Goal: Task Accomplishment & Management: Complete application form

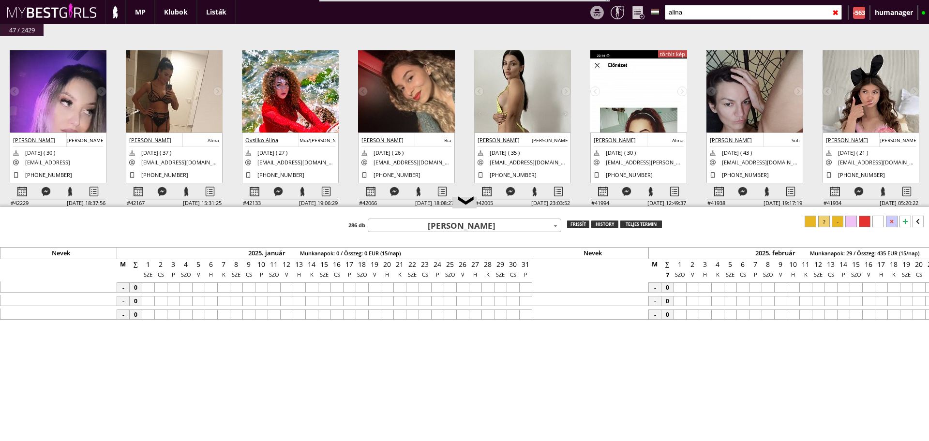
click at [690, 5] on input "alina" at bounding box center [753, 12] width 177 height 15
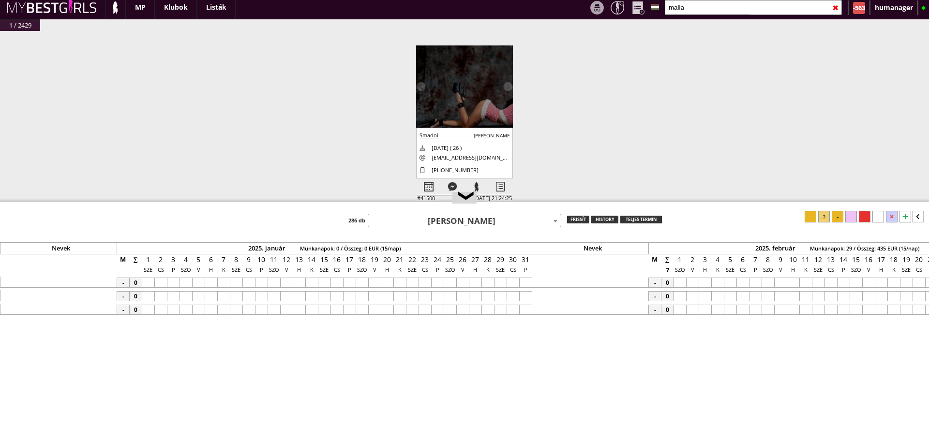
scroll to position [25, 0]
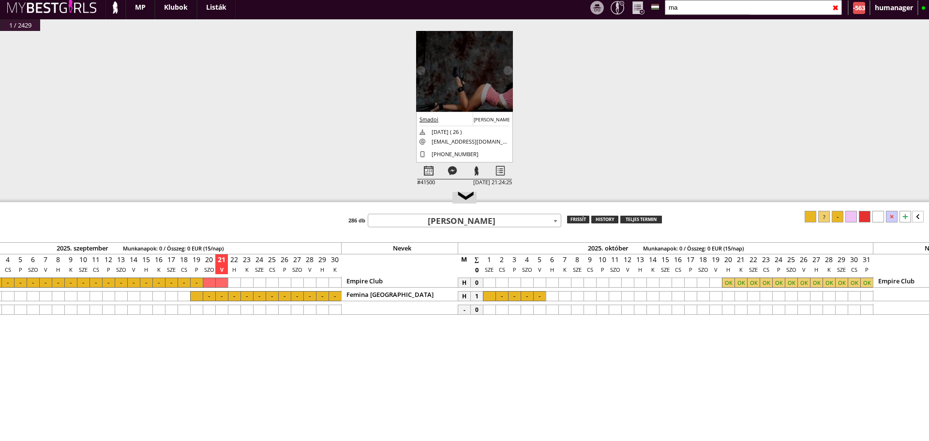
type input "m"
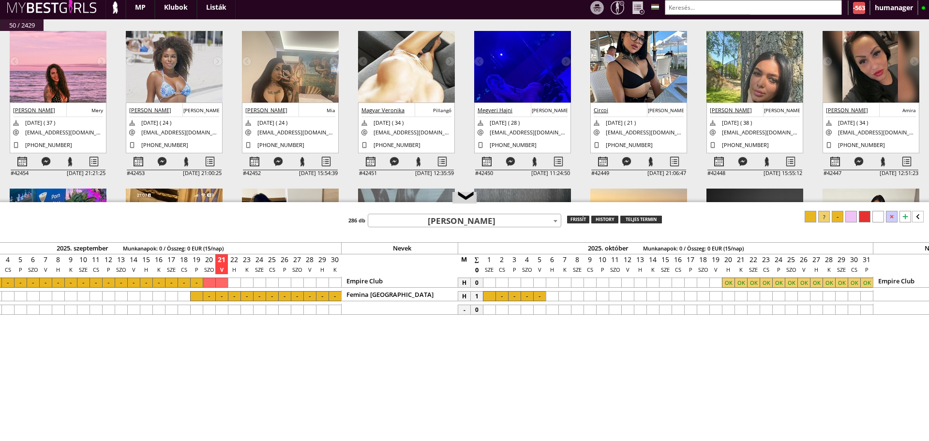
click at [696, 10] on input "text" at bounding box center [753, 7] width 177 height 15
type input "b"
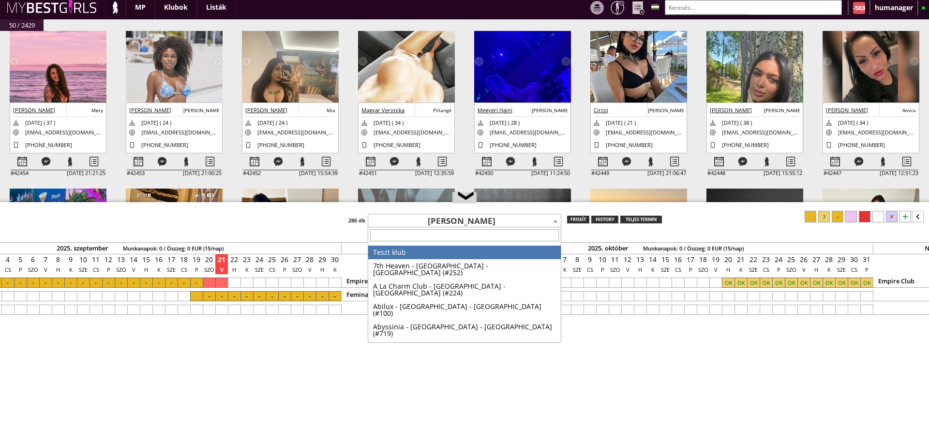
click at [444, 222] on span "Djenne Koko" at bounding box center [464, 221] width 193 height 14
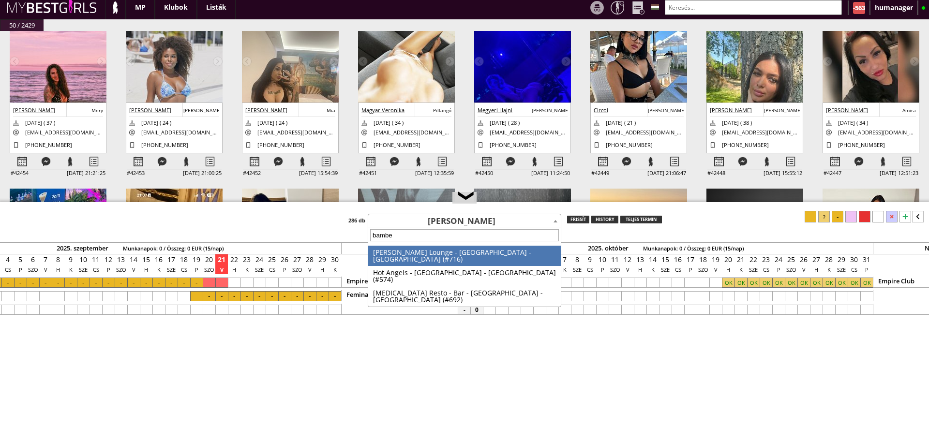
type input "bamber"
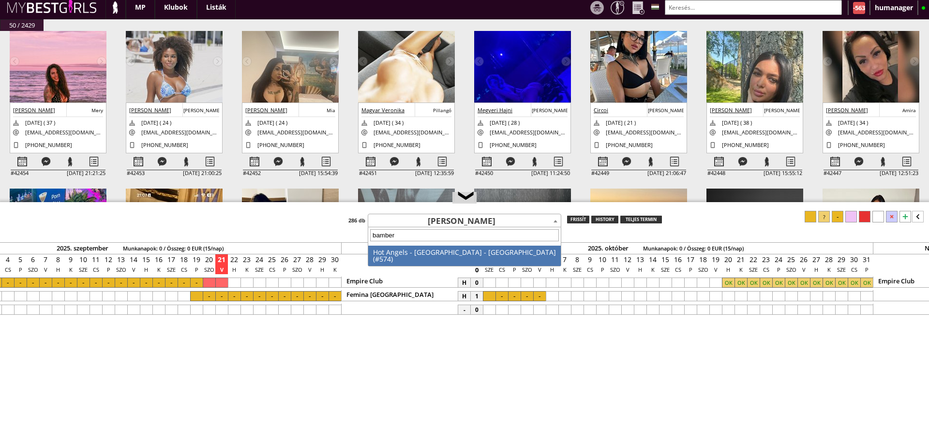
select select "574"
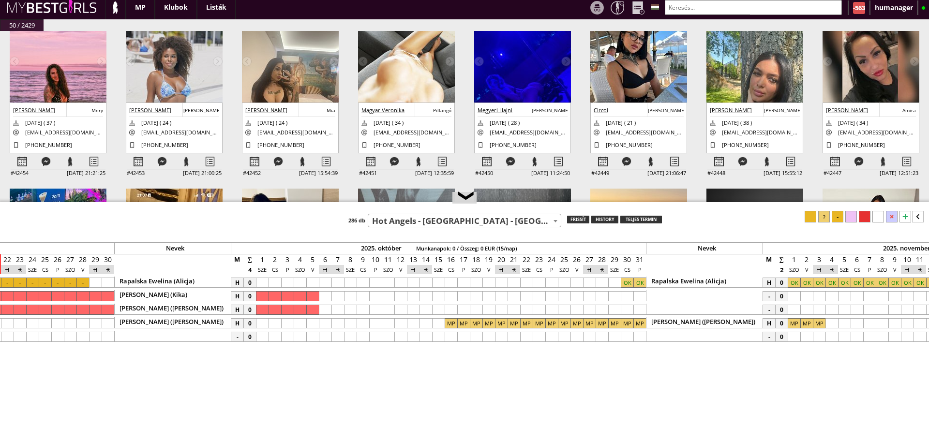
scroll to position [0, 4595]
click at [696, 13] on input "text" at bounding box center [753, 7] width 177 height 15
type input "o"
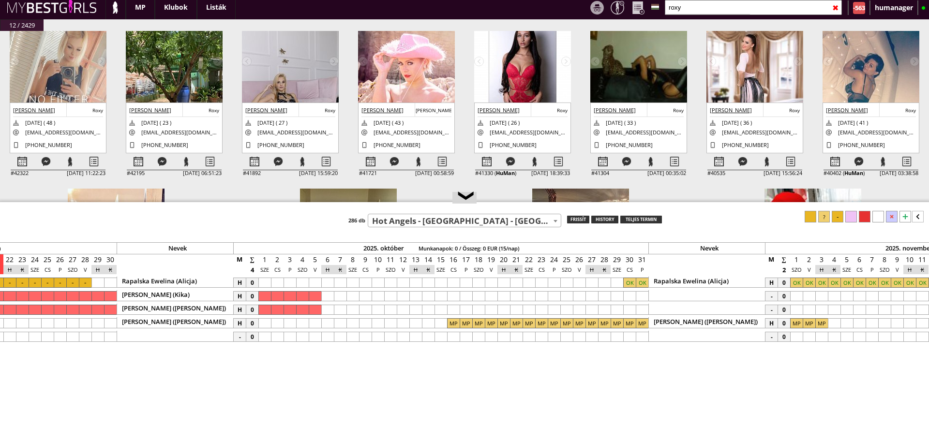
type input "roxy"
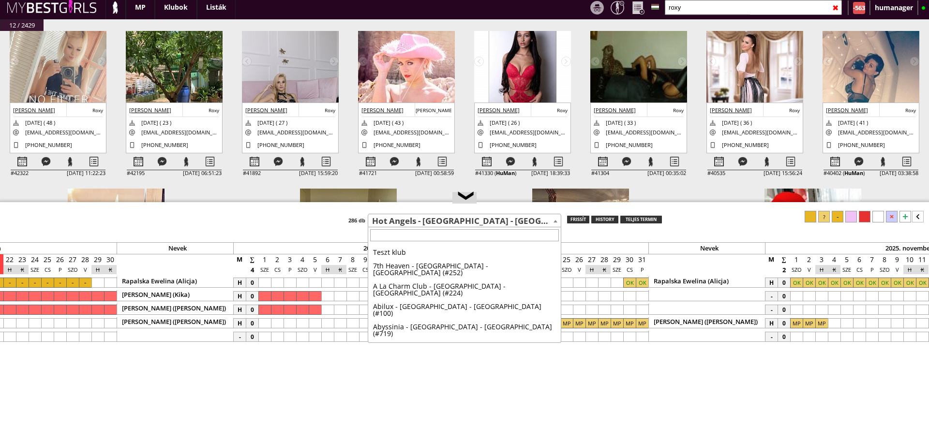
scroll to position [1775, 0]
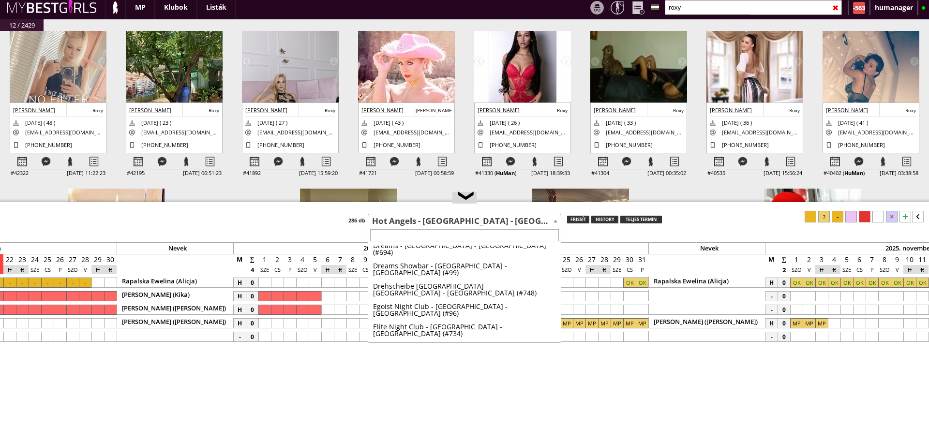
click at [496, 219] on span "Hot Angels - [GEOGRAPHIC_DATA] - [GEOGRAPHIC_DATA] (#574)" at bounding box center [464, 221] width 193 height 14
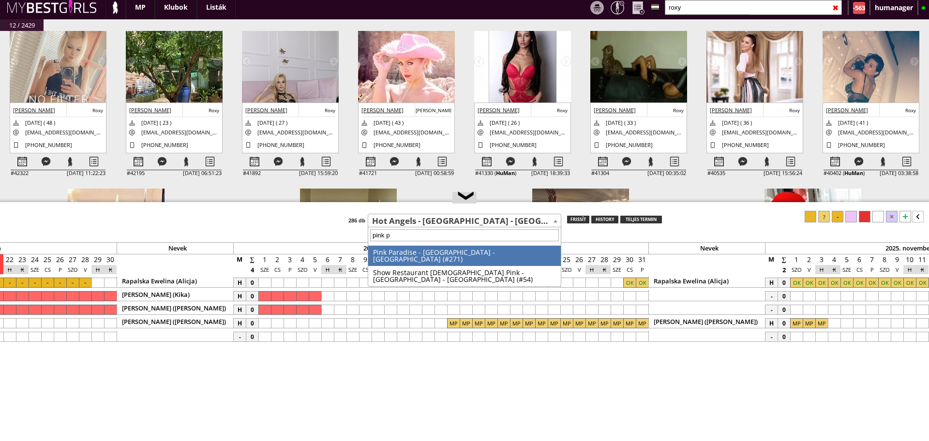
type input "pink pa"
select select "271"
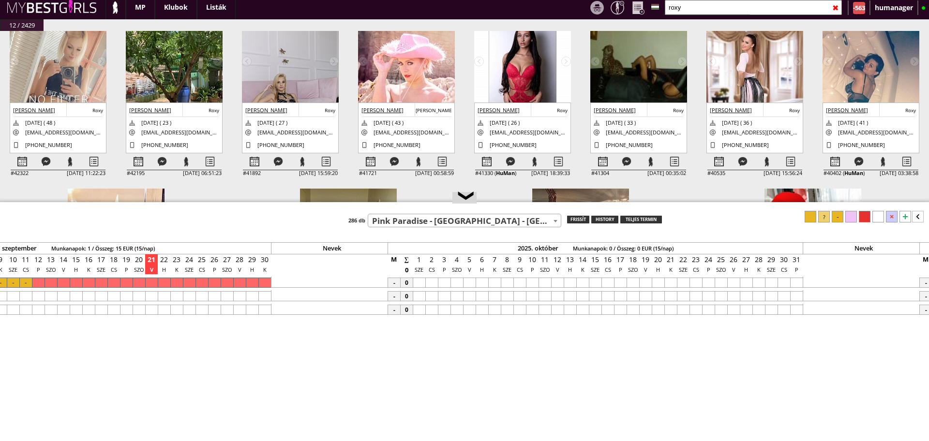
scroll to position [0, 4443]
click at [530, 285] on div at bounding box center [530, 283] width 13 height 10
click at [791, 278] on div at bounding box center [794, 283] width 13 height 10
click at [826, 222] on div at bounding box center [824, 217] width 12 height 12
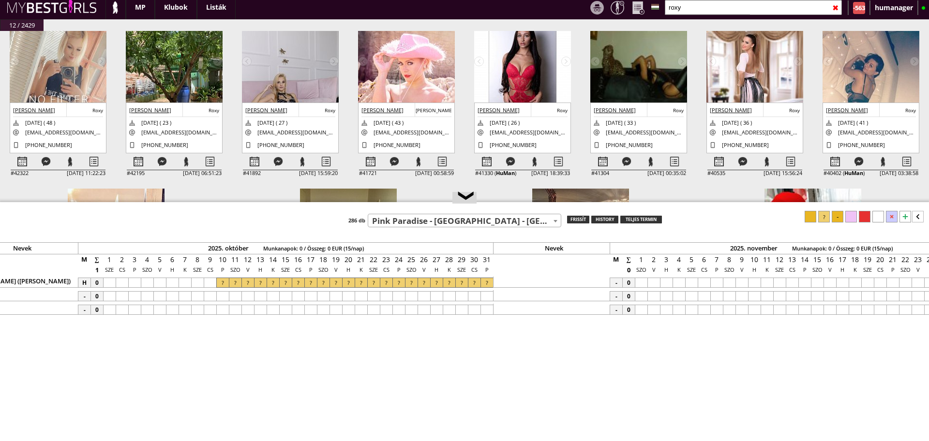
scroll to position [0, 4777]
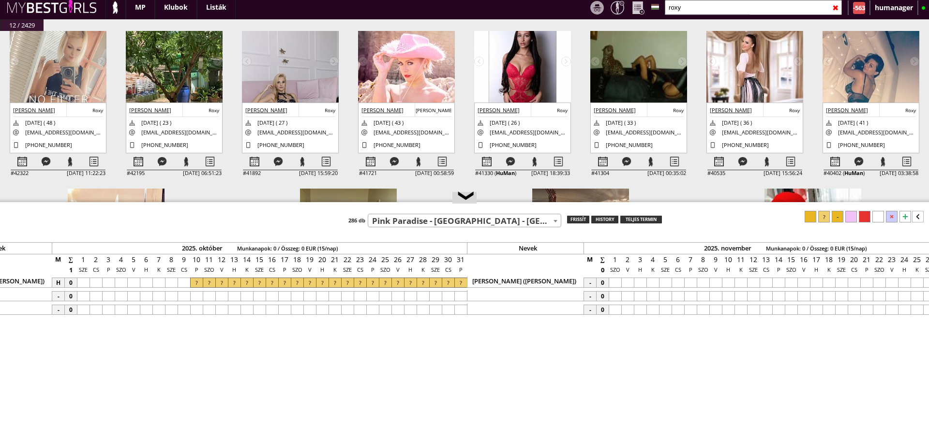
click at [618, 282] on div at bounding box center [615, 283] width 13 height 10
click at [718, 285] on div at bounding box center [716, 283] width 13 height 10
click at [828, 213] on div at bounding box center [824, 217] width 12 height 12
click at [183, 283] on div at bounding box center [184, 283] width 13 height 10
click at [825, 221] on div at bounding box center [824, 217] width 12 height 12
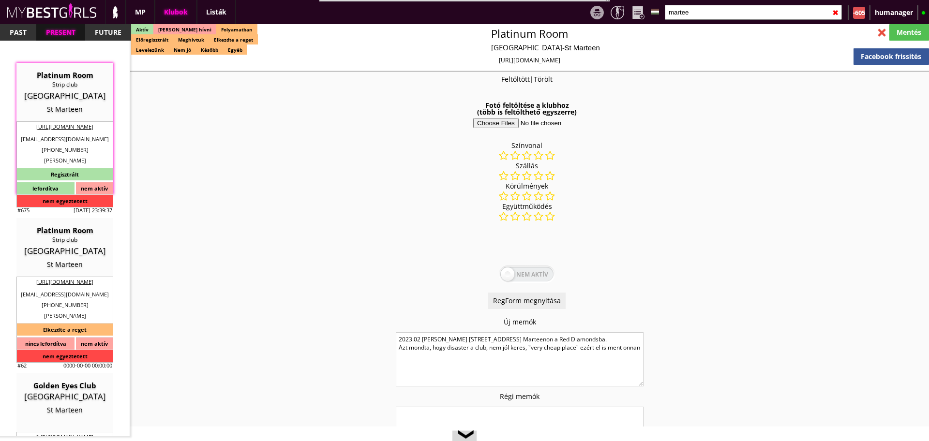
select select "reg"
select select
select select "0"
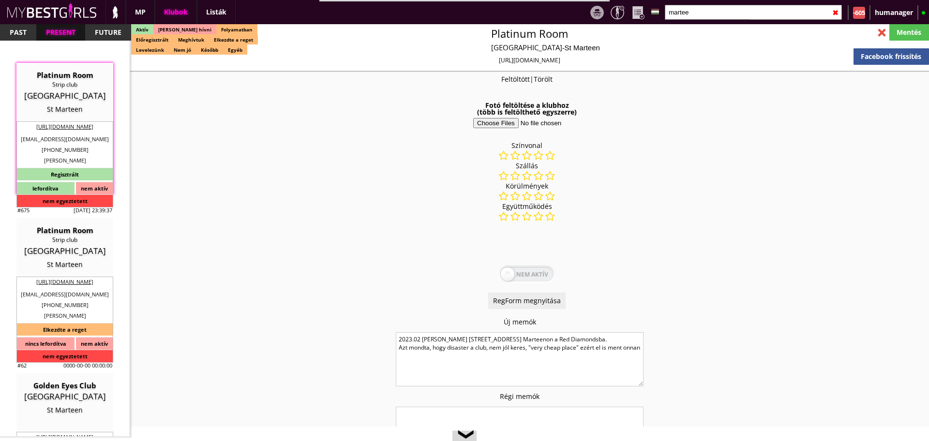
select select
select select "0"
select select
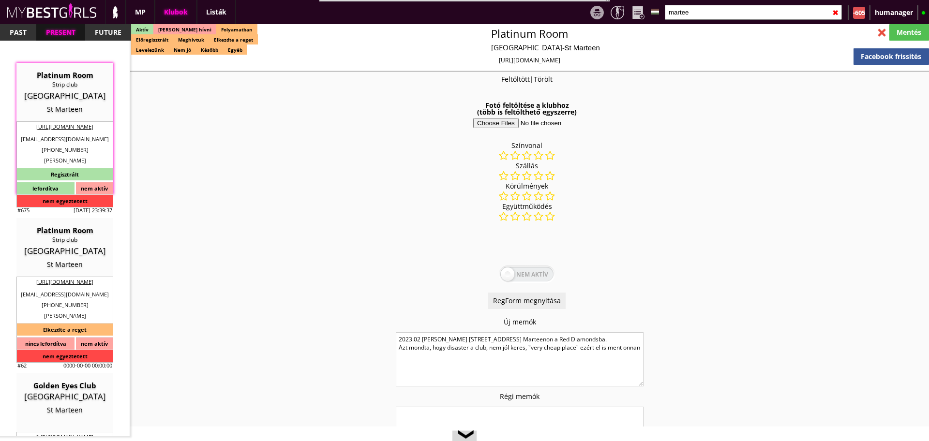
scroll to position [2132, 0]
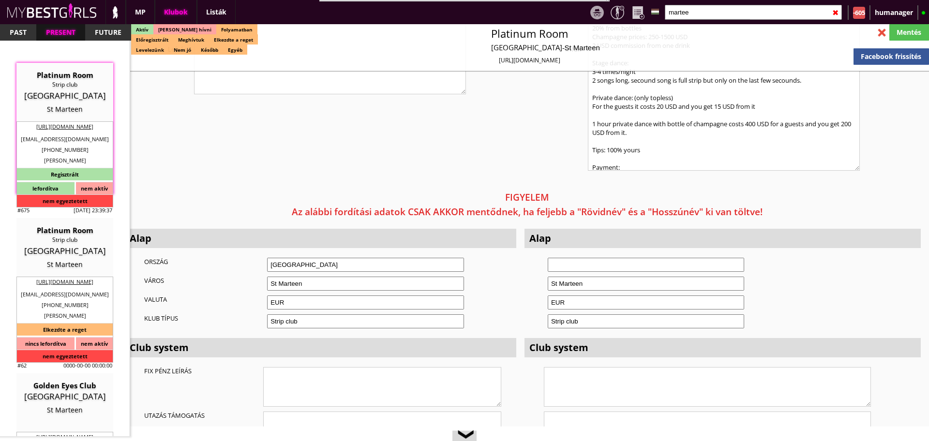
click at [703, 7] on input "martee" at bounding box center [753, 12] width 177 height 15
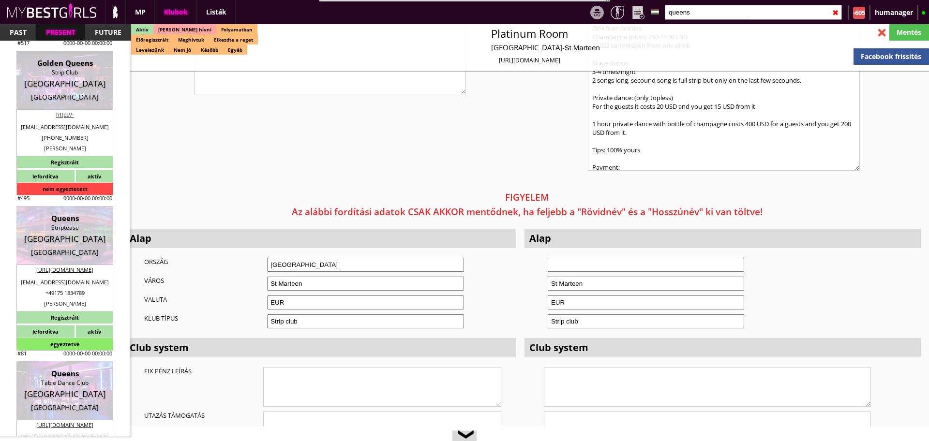
scroll to position [791, 0]
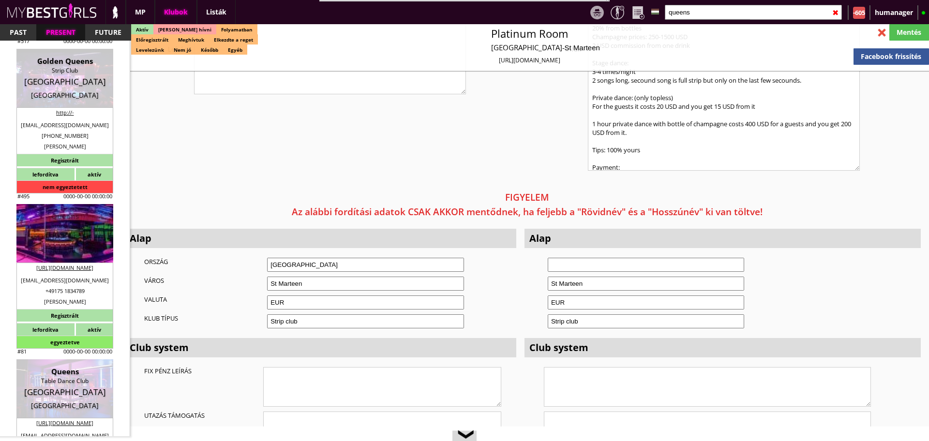
type input "queens"
click at [86, 236] on div "Germany" at bounding box center [65, 237] width 82 height 10
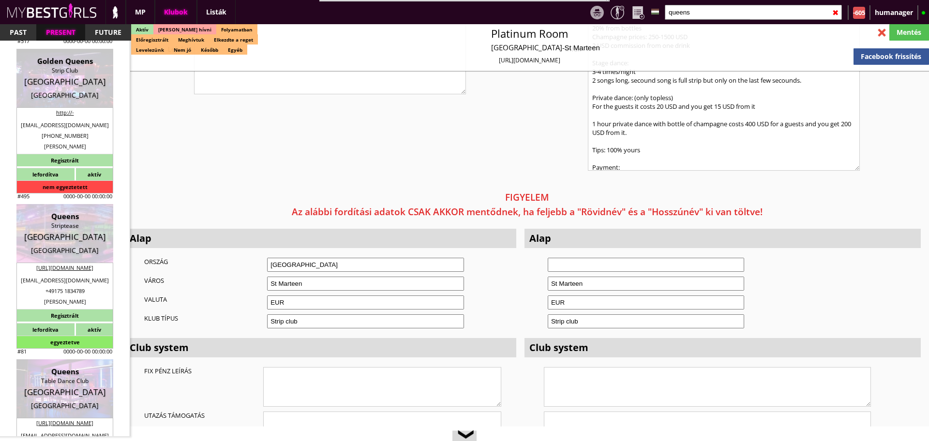
type input "Munich"
type textarea "!!!!!!!!!!!!!PROSTI PAPÍROKKAL DOLGOZNAK A LÁNYOK!!!!!!!!!!! RÉGI SZÁMLÁZÁSI CÍ…"
type textarea "Fax: +4989598520 | nagyon jó hely, több lány mondta, Sasa síparis barátn_i is +…"
type input "15.00"
type input "EUR"
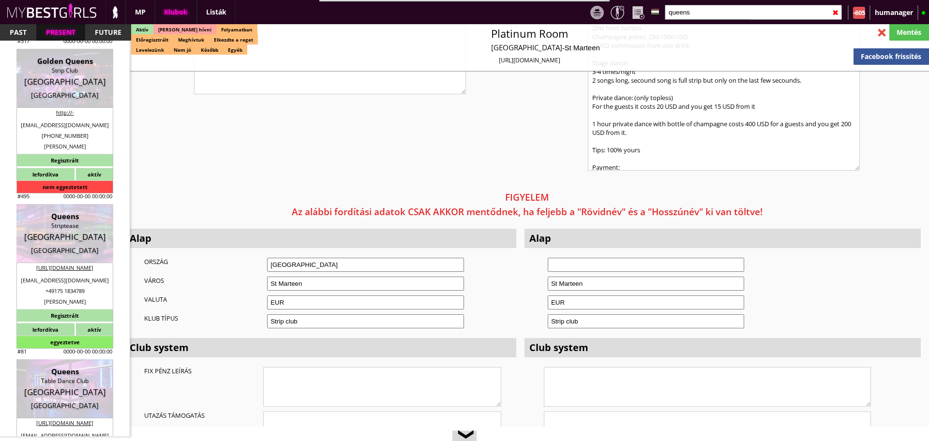
type input "Queens"
type input "Striptease"
type input "80336"
type input "Goethestr.3"
type input "4989"
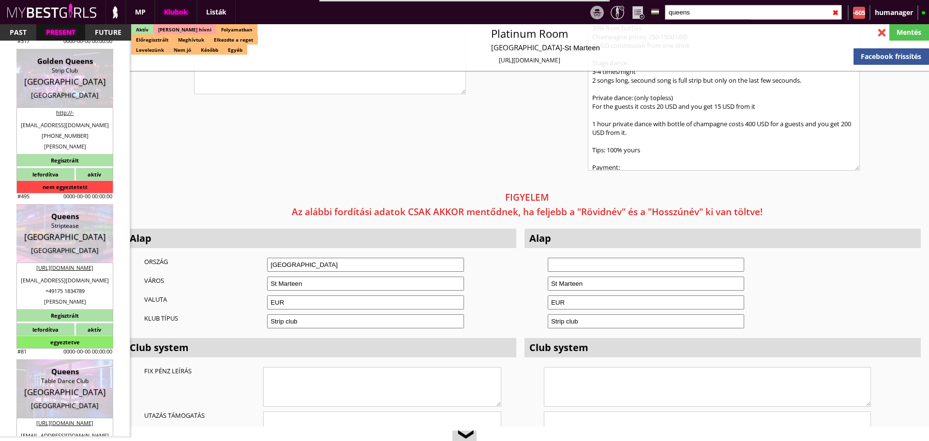
type input "59988877"
type input "+498959988877 | +4917664947820"
type input "kontakt@queenstabledance.com"
type input "http://www.queenstabledance.com"
type textarea "MN Münchner Gastro BmbH DE 360737429 80336 Munich Goethestr. 3"
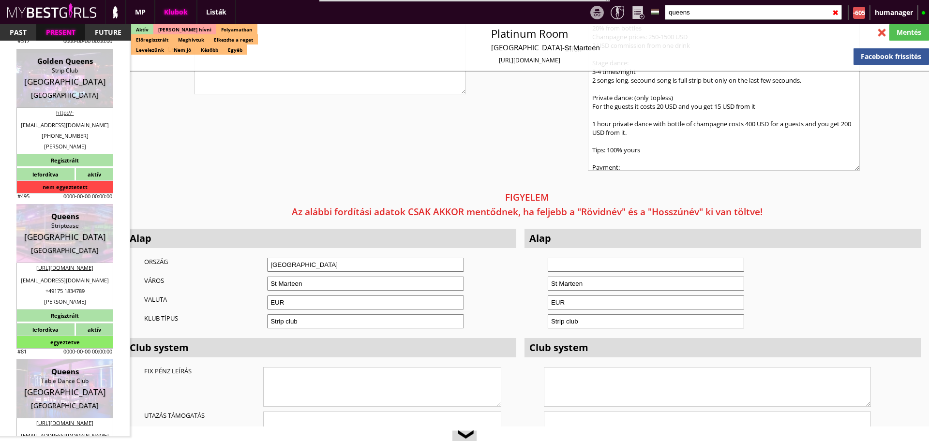
type input "MN Münchner Gastro BmbH"
type input "DE 360737429"
type input "80336"
type input "Munich"
type input "Goethestr. 3"
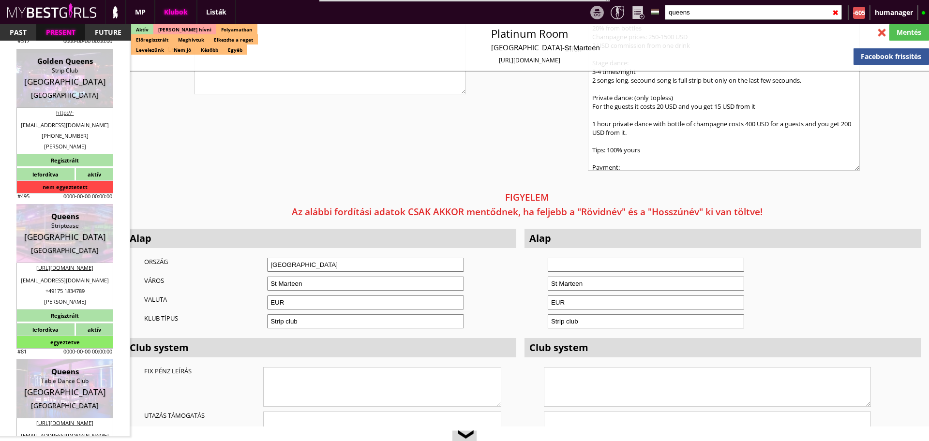
type input "Robert"
type input "Elhami"
type input "49175"
type input "1834789"
type input "kontakt@queenstabledance.com"
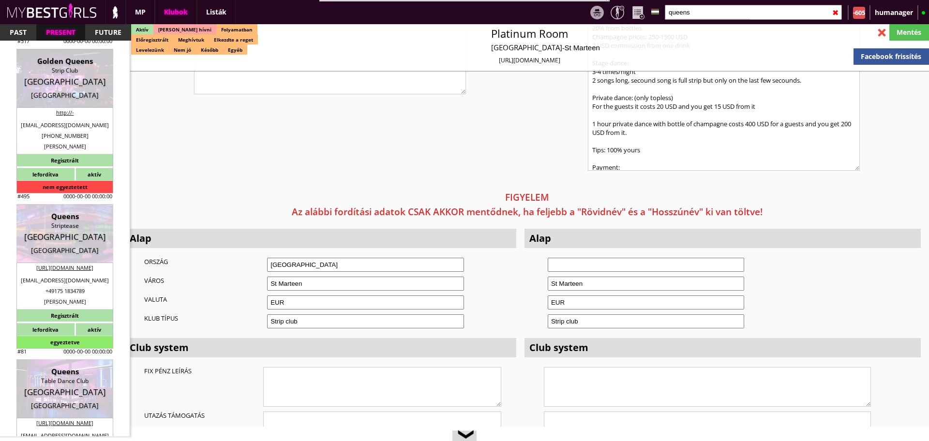
type input "Edward"
type input "Opeola"
type input "+49"
type input "17664947820"
type input "edwardopeola@yahoo.de"
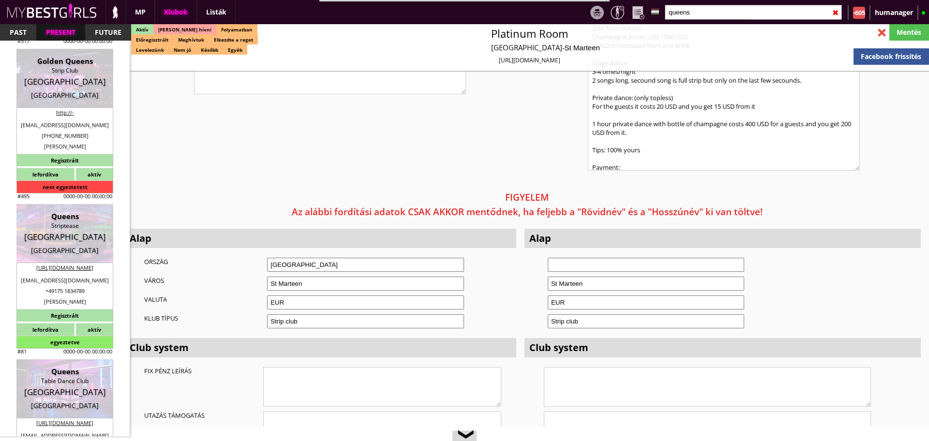
type input "8-12"
type input "2"
select select "months"
type input "2"
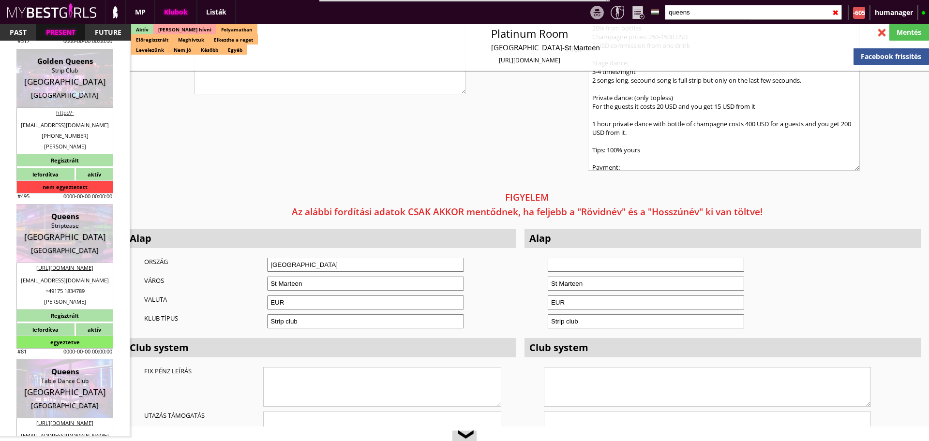
select select "weeks"
select select "apartmant"
select select "1"
type input "0.00"
type input "4"
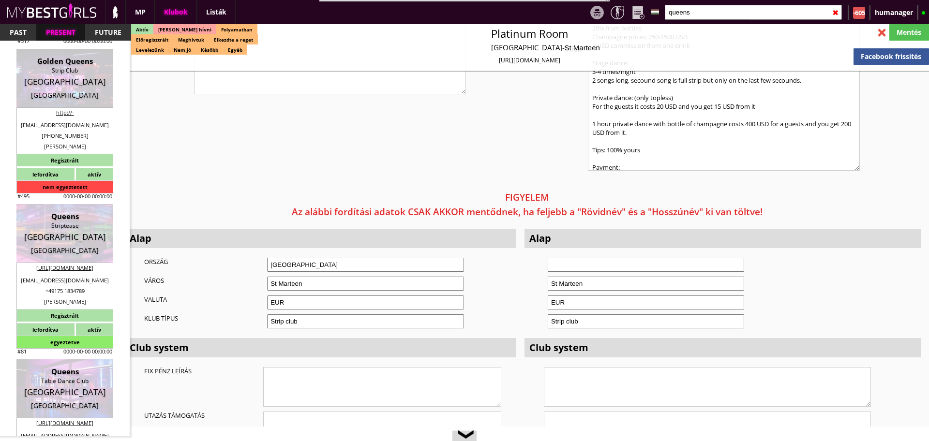
checkbox input "true"
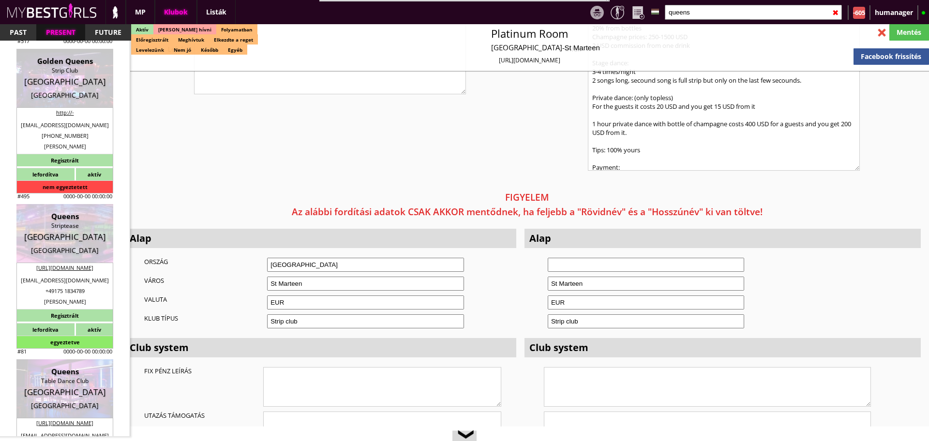
checkbox input "true"
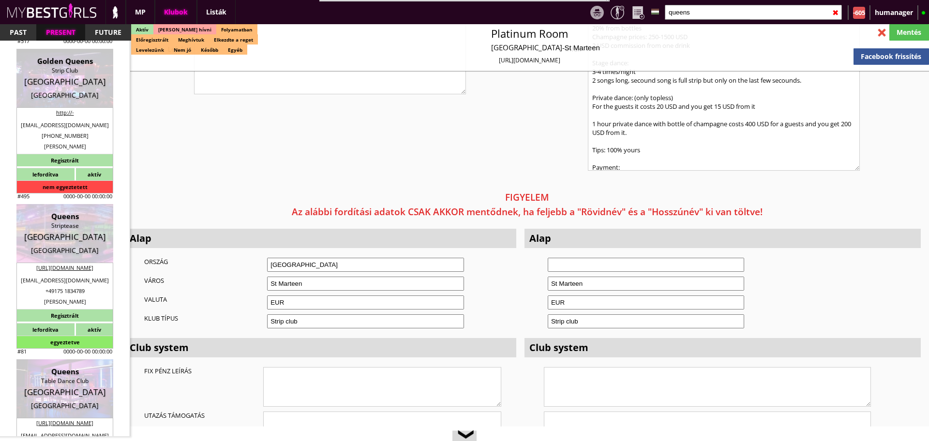
checkbox input "true"
type input "5"
checkbox input "true"
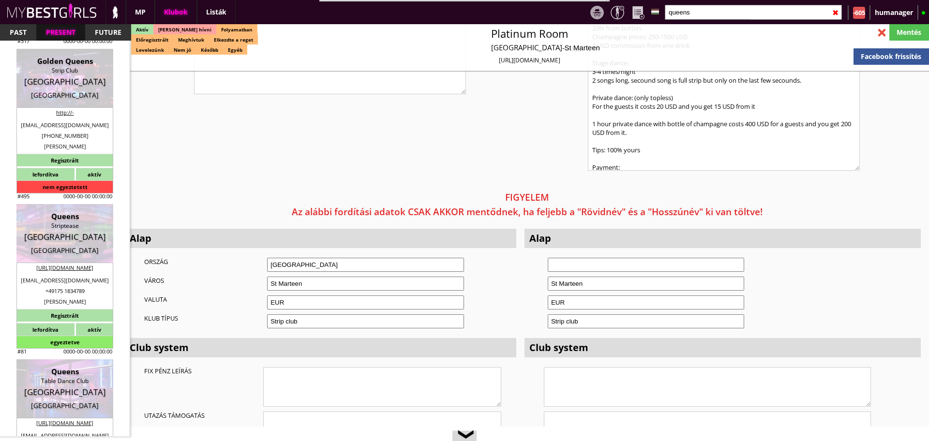
type input "5"
type input "2"
type input "0.00"
type input "40.00"
select select "daily"
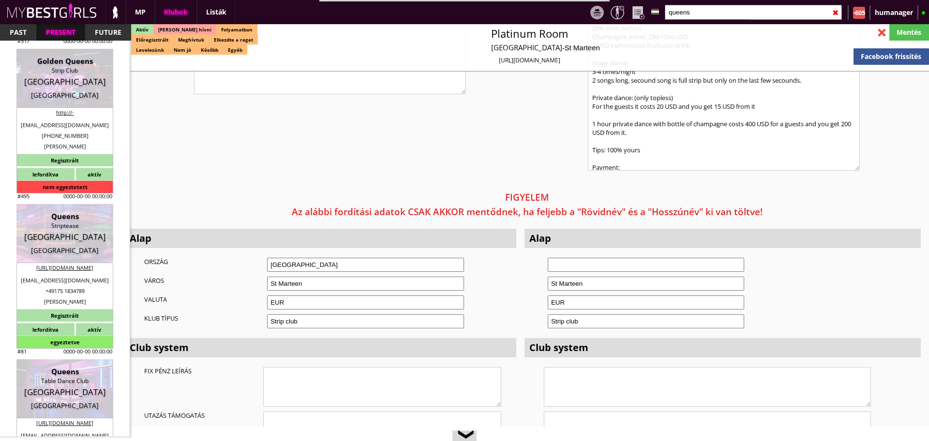
select select "daily"
checkbox input "true"
type input "50%"
type input "1 Dollar = 1 Euro"
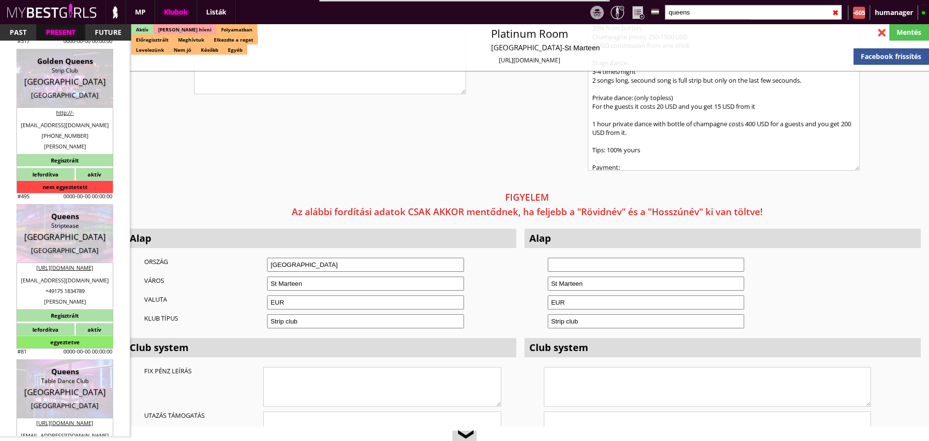
checkbox input "true"
type input "50"
type input "20-30"
checkbox input "true"
type input "60"
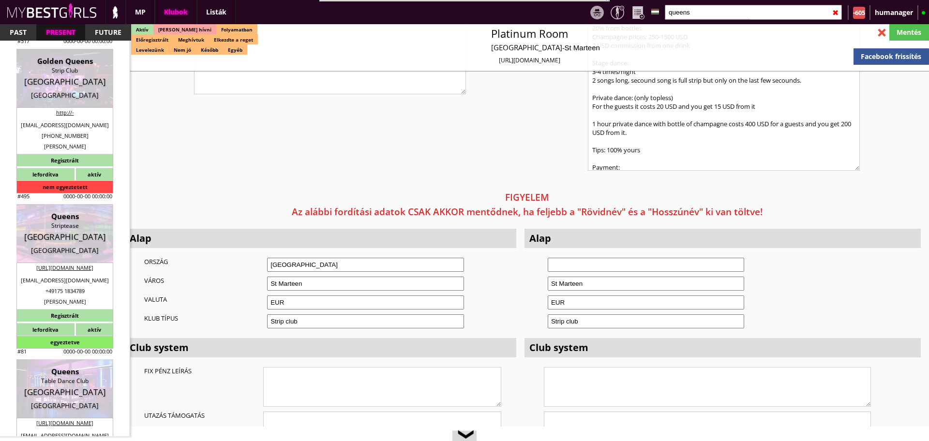
type input "90"
type input "22,5"
checkbox input "true"
type input "230"
type input "1800"
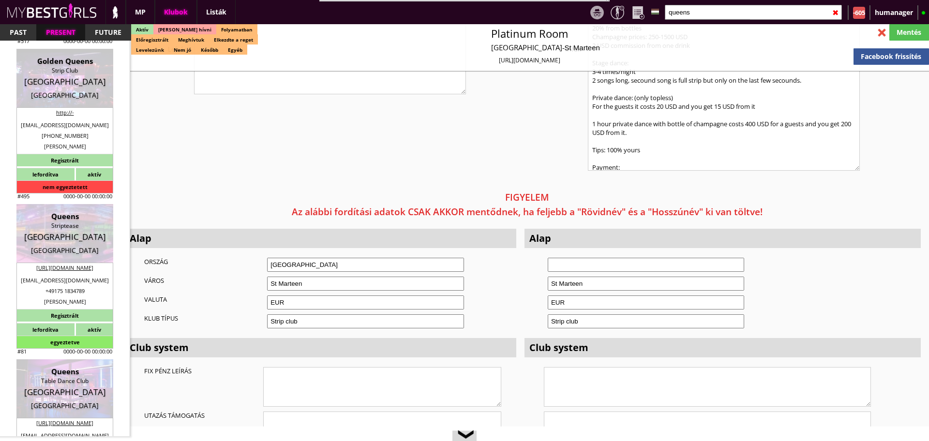
type input "32,5"
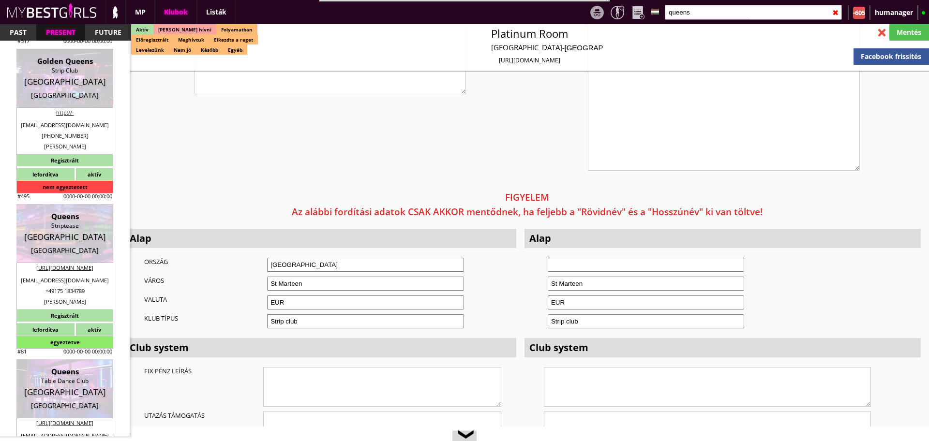
select select "edwardopeola@yahoo.de"
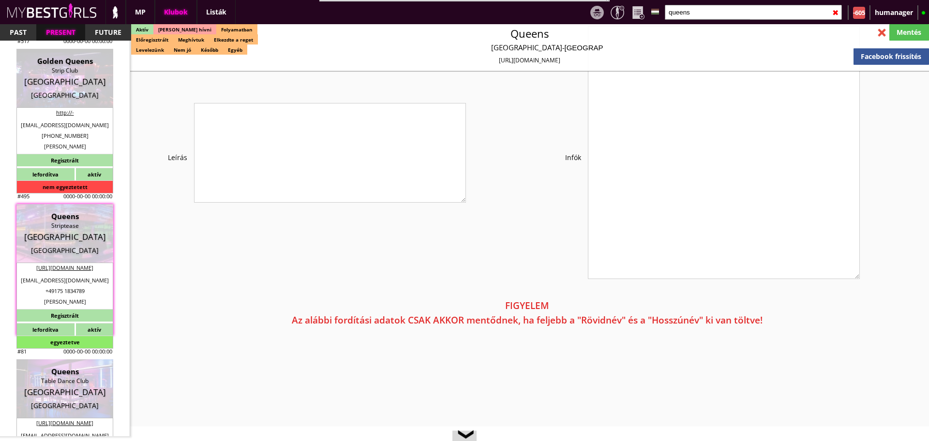
checkbox input "true"
type input "Táncosmunka Németországban"
type input "Táncosmunka Németországban - 40 EUR fix /nap"
type input "Stage dance, private dance, italkonzumálás"
type textarea "Country: Germany Club type: Striptease Work type: Stage topless show, private d…"
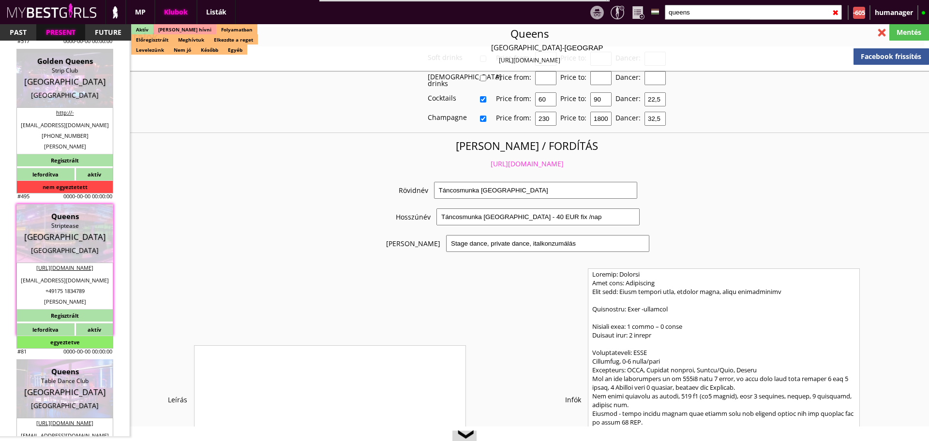
scroll to position [1887, 0]
click at [496, 162] on link "https://mybestgirls.com/tancosmunka-nemetorszagban-------" at bounding box center [527, 166] width 73 height 9
click at [701, 15] on input "queens" at bounding box center [753, 12] width 177 height 15
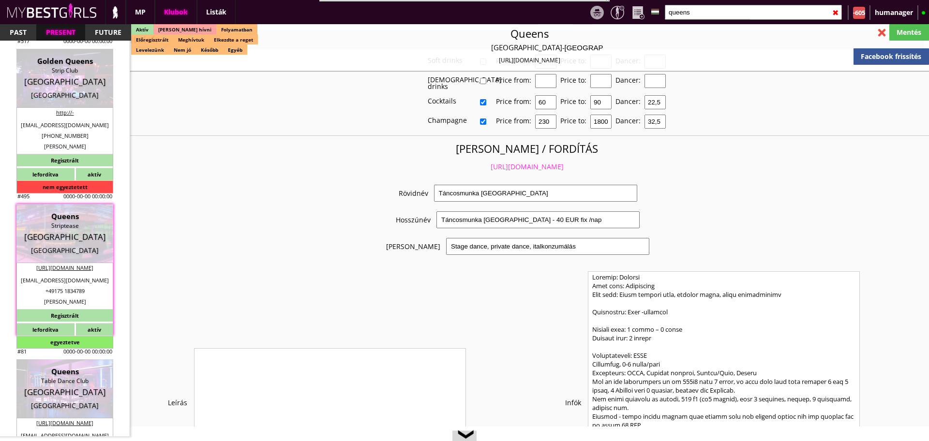
click at [701, 15] on input "queens" at bounding box center [753, 12] width 177 height 15
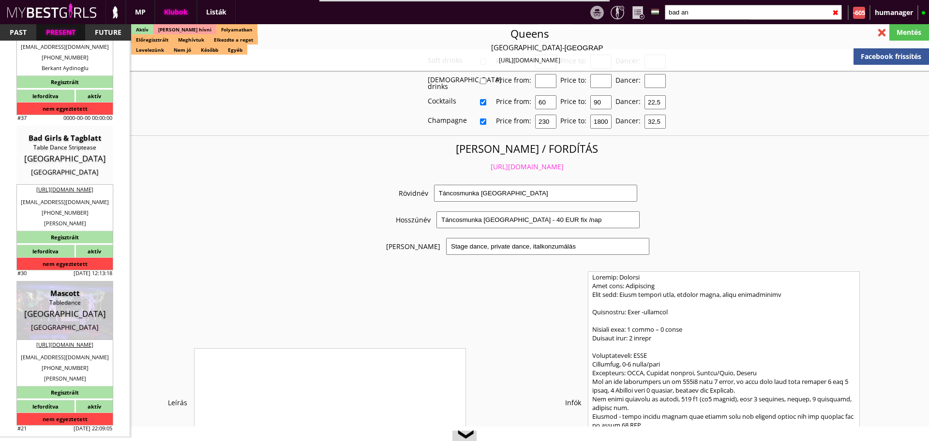
scroll to position [0, 0]
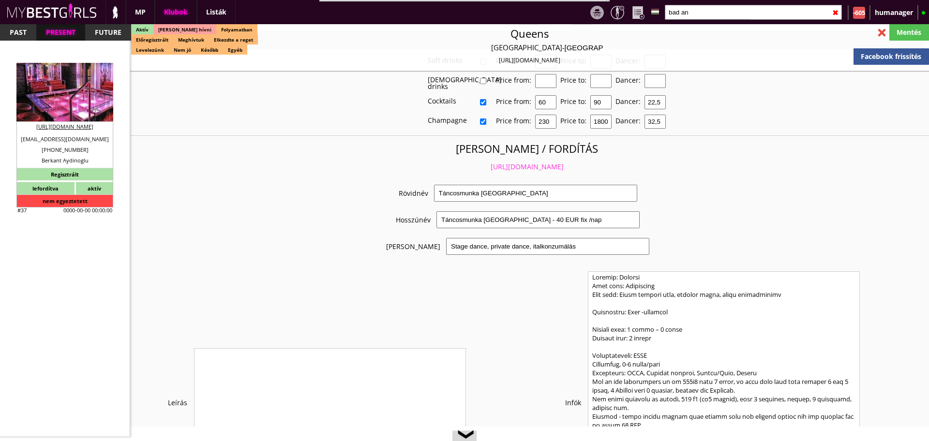
type input "bad an"
click at [78, 87] on div "Tabledance Club" at bounding box center [65, 85] width 82 height 10
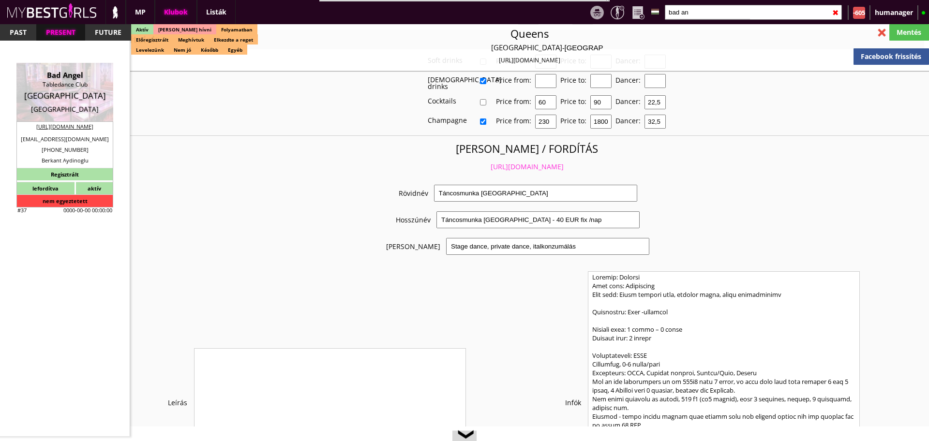
type input "Munich"
checkbox input "false"
type textarea "Manager volt, de még ott dolgozik - Alexia: +49 1525 9120000 a.alesia@yahoo.com…"
type input "20.00"
type input "EUR"
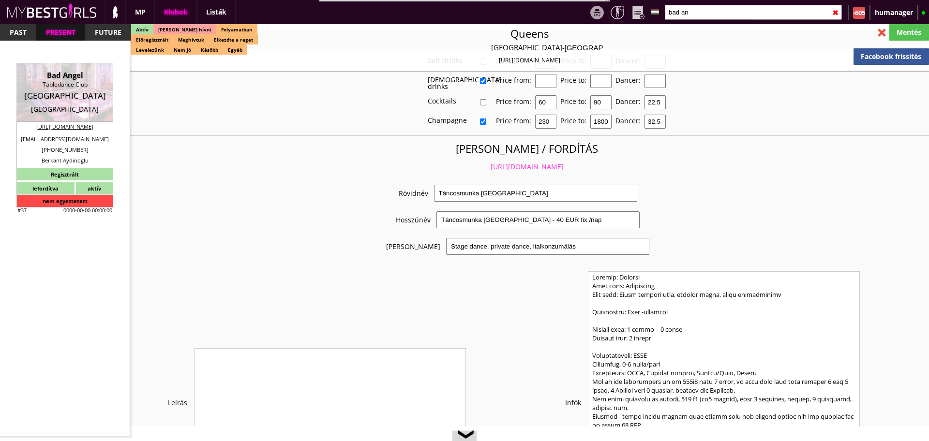
type input "Bad Angel"
type input "Tabledance Club"
type input "80336"
type input "Schillerstraße 11a, München"
type input "49"
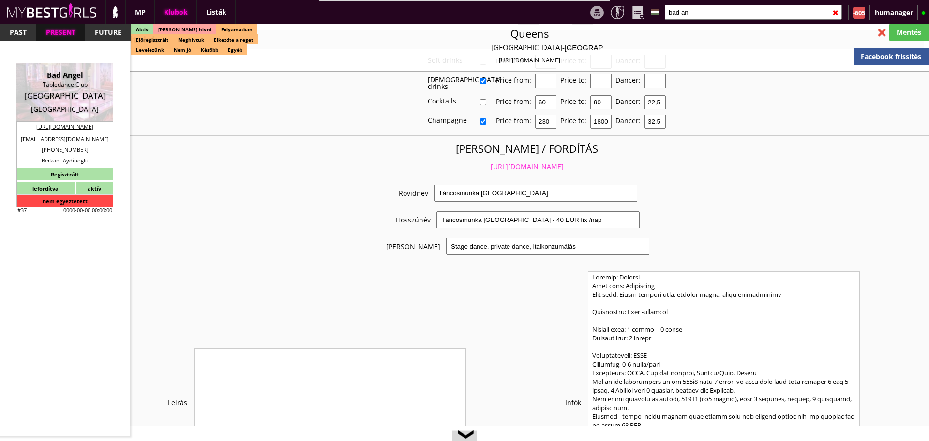
type input "17666800000"
type input "+4917666800000"
type input "a.alesia@yahoo.com"
type input "http://bad-angel.de"
type textarea "RWG GmbH DE311737531 81241 München Landsbergerstr. 425"
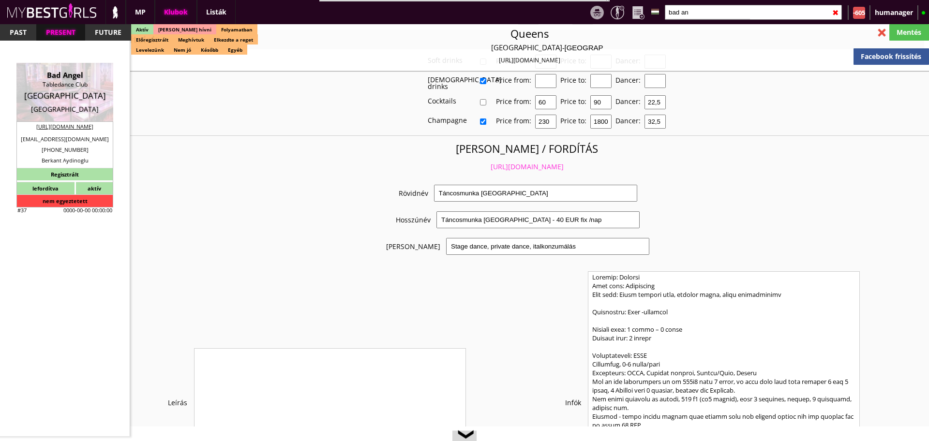
type input "RWG GmbH"
type input "DE311737531"
type input "81241"
type input "München"
type input "Landsbergerstr. 425"
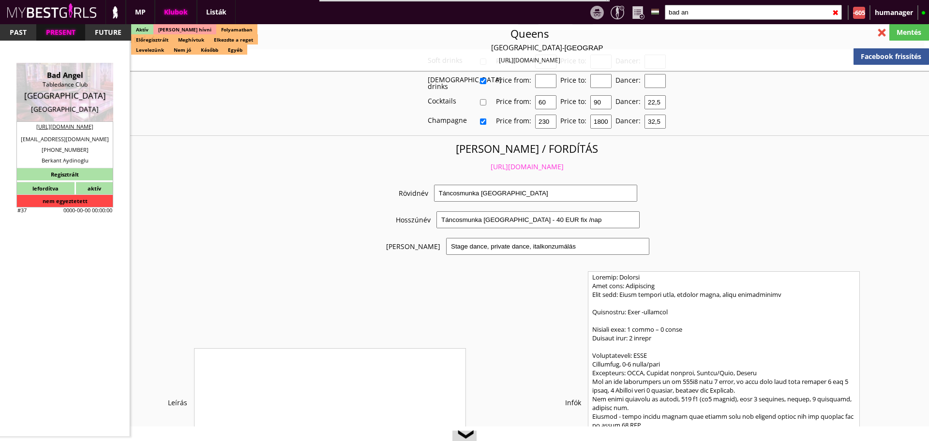
type input "Berkant"
type input "Aydinoglu"
type input "49"
type input "17666800000"
type input "berkant.aydinoglu@gmx.de"
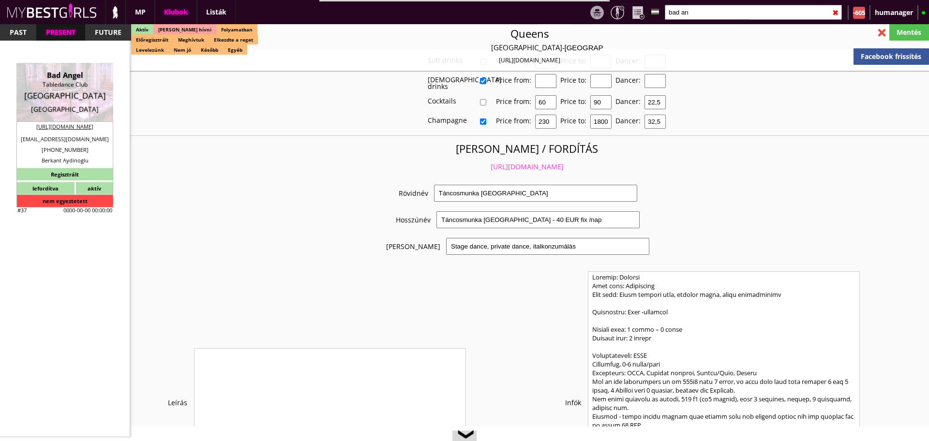
type input "Bryan"
type input "Engelmann"
type input "49"
type input "1515 2885375"
type input "reservation@badangel-club.com"
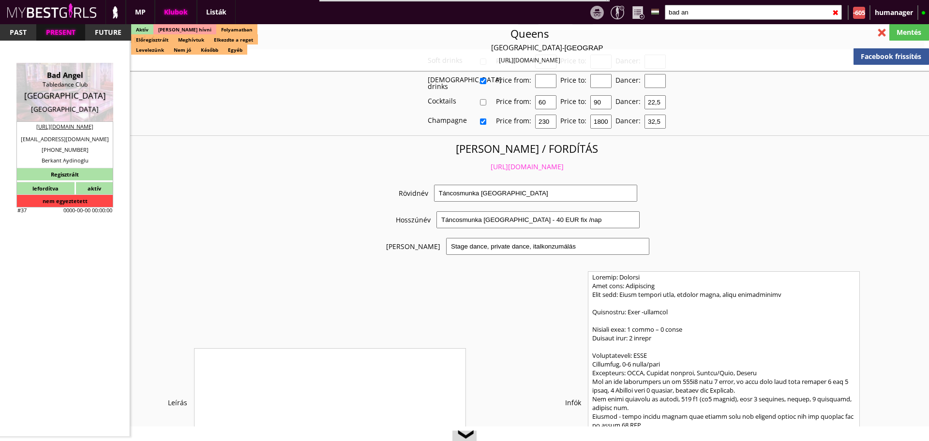
type input "15-20"
type input "2-3"
type input "1"
type input "2"
type input "0.00"
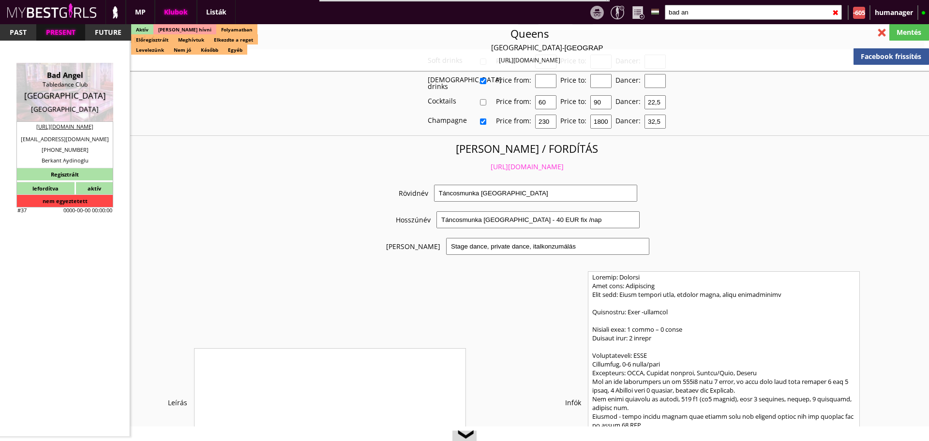
type input "4-6"
checkbox input "true"
checkbox input "false"
checkbox input "true"
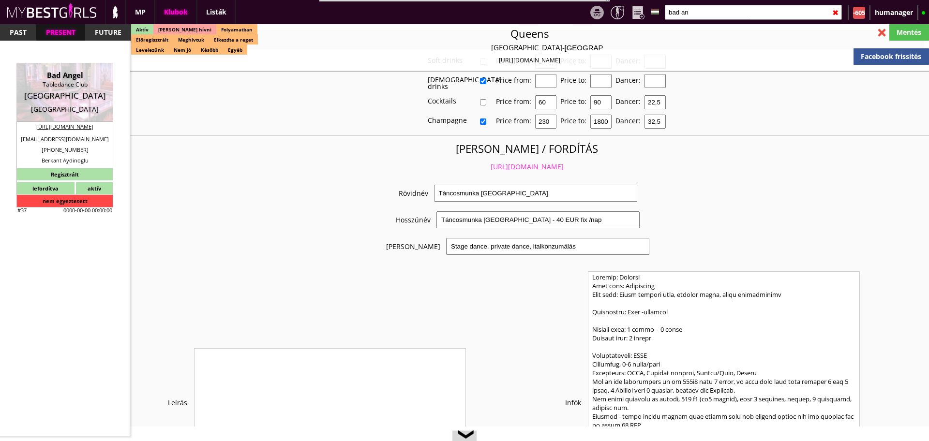
checkbox input "false"
checkbox input "true"
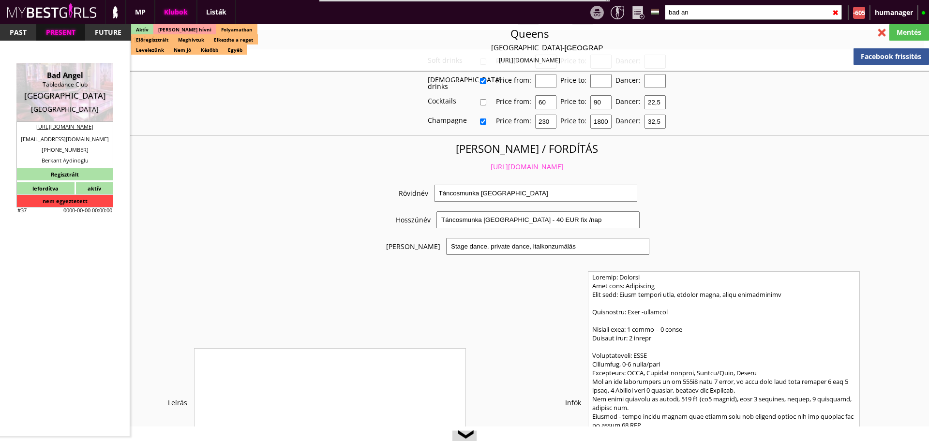
checkbox input "true"
type input "6"
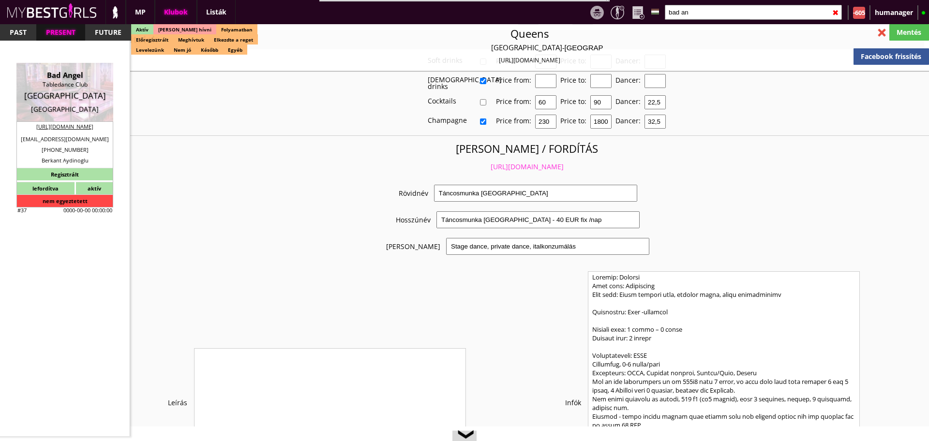
checkbox input "true"
type input "7-10"
type input "2"
type input "1000"
type input "50.00"
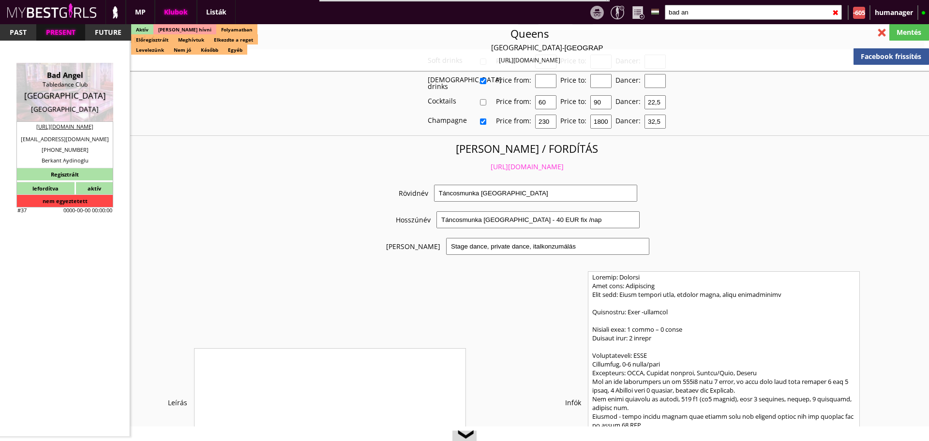
type input "0.00"
select select "last day"
checkbox input "true"
type input "100%"
checkbox input "true"
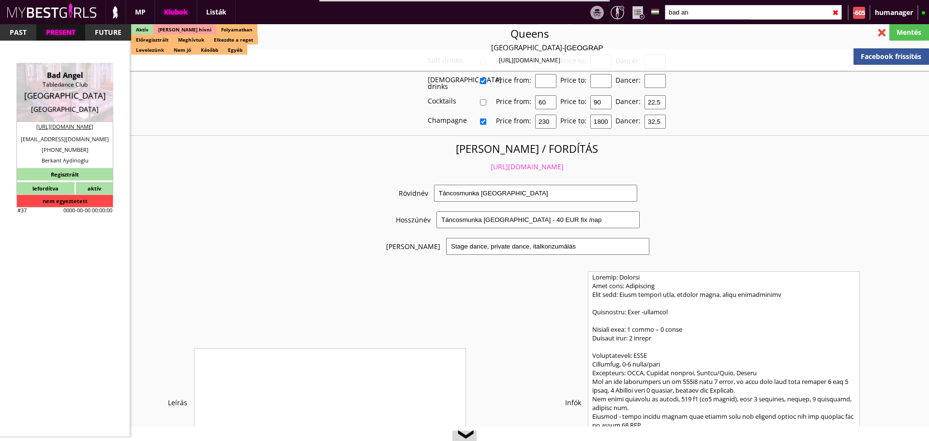
type input "50%"
checkbox input "true"
type input "60"
type input "30"
checkbox input "true"
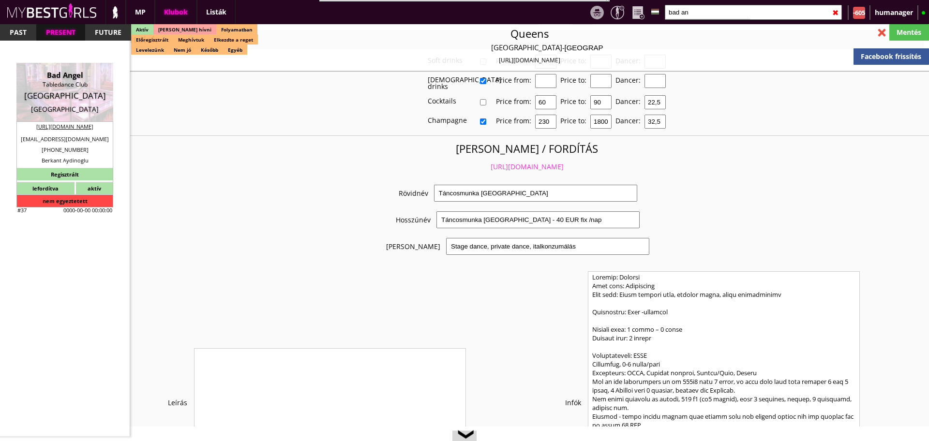
type input "100"
type input "3350"
type input "30"
checkbox input "false"
checkbox input "true"
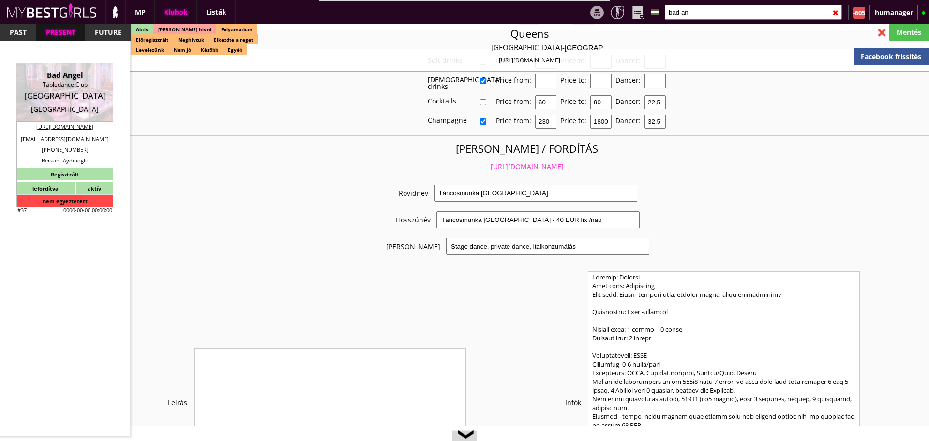
type input "110"
type input "6850"
type input "25"
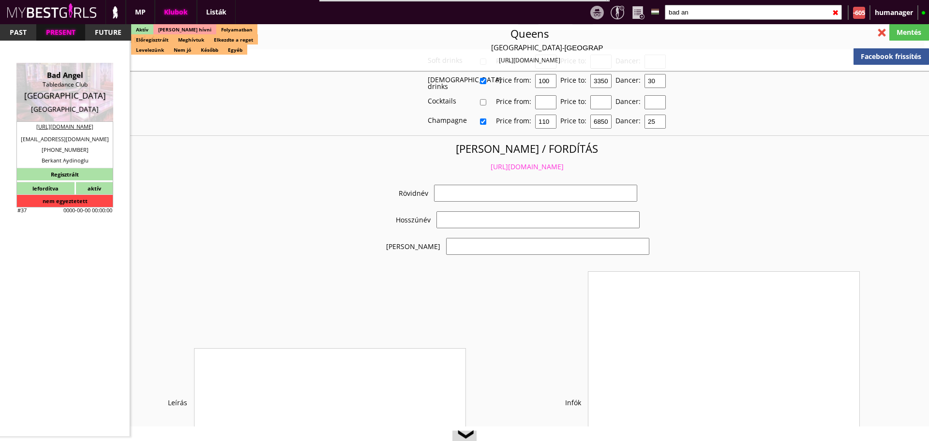
select select "a.alesia@yahoo.com"
checkbox input "true"
type input "Táncosmunka Németországban"
type input "A legszínvonalasabb táncosmunka Németországban - 50 EUR fix /nap"
type input "Stage dance, private dance, italkonzumálás"
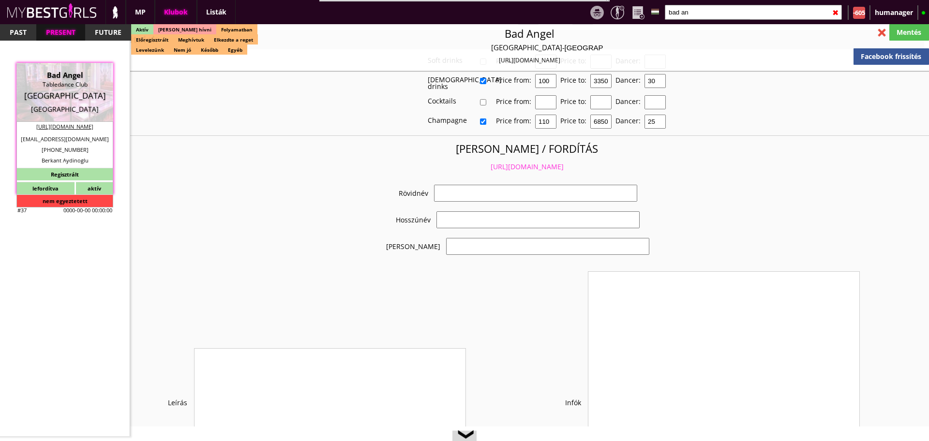
type textarea "Country: Germany Travel: Self-financing with airplane, bus or train. Club type:…"
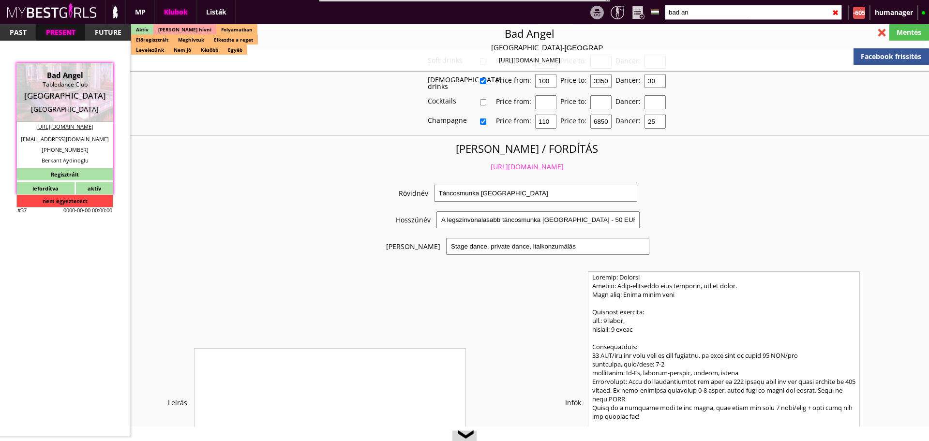
scroll to position [1887, 0]
drag, startPoint x: 486, startPoint y: 169, endPoint x: 502, endPoint y: 164, distance: 17.3
click at [502, 164] on link "https://mybestgirls.com/tancosmunka-nemetorszagban" at bounding box center [527, 166] width 73 height 9
click at [706, 6] on input "bad an" at bounding box center [753, 12] width 177 height 15
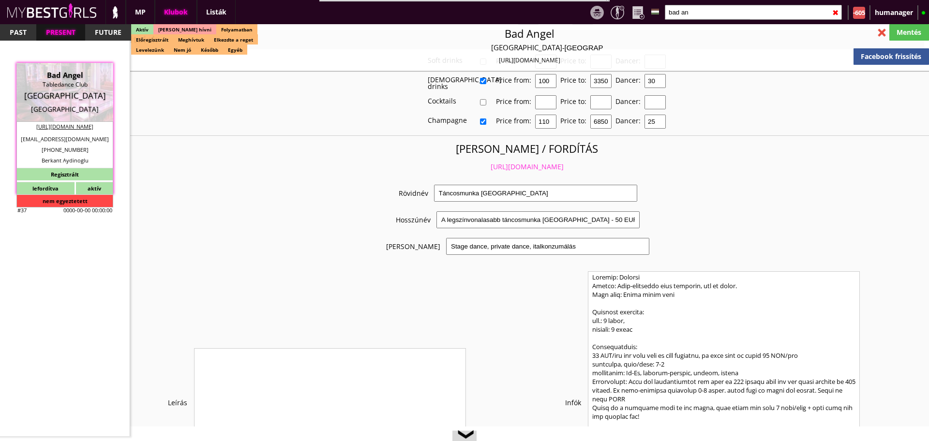
click at [706, 6] on input "bad an" at bounding box center [753, 12] width 177 height 15
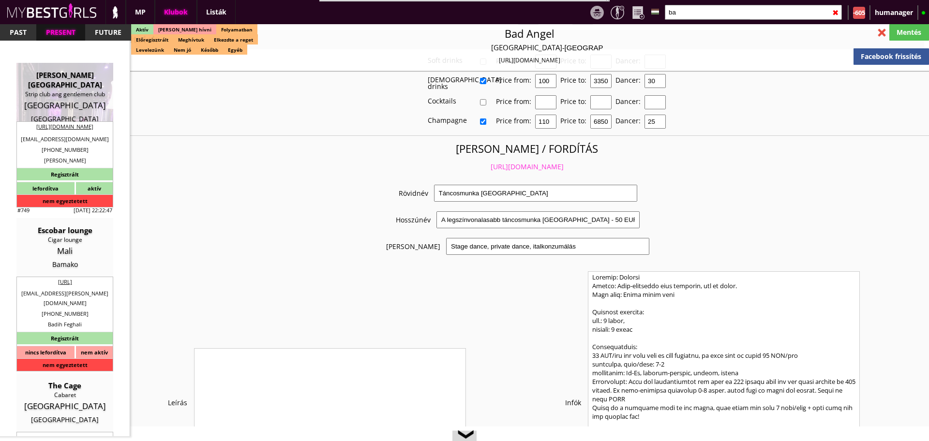
type input "b"
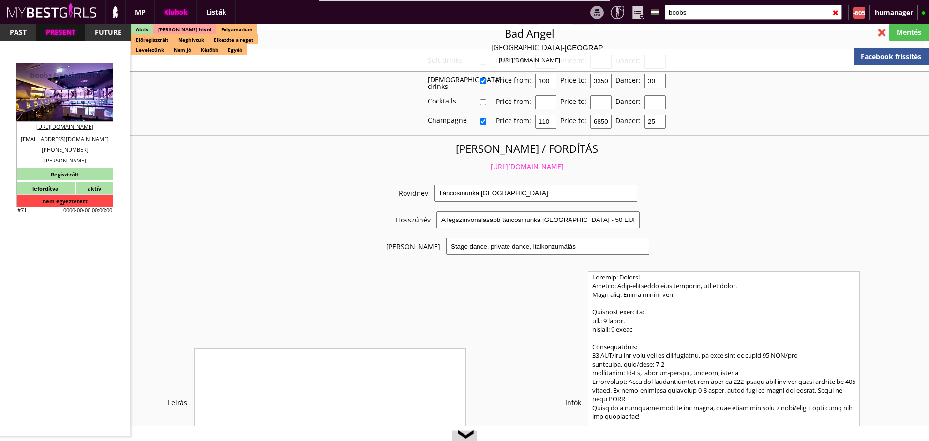
type input "boobs"
click at [64, 83] on div "Boobs Gentlemen's Club" at bounding box center [65, 79] width 82 height 19
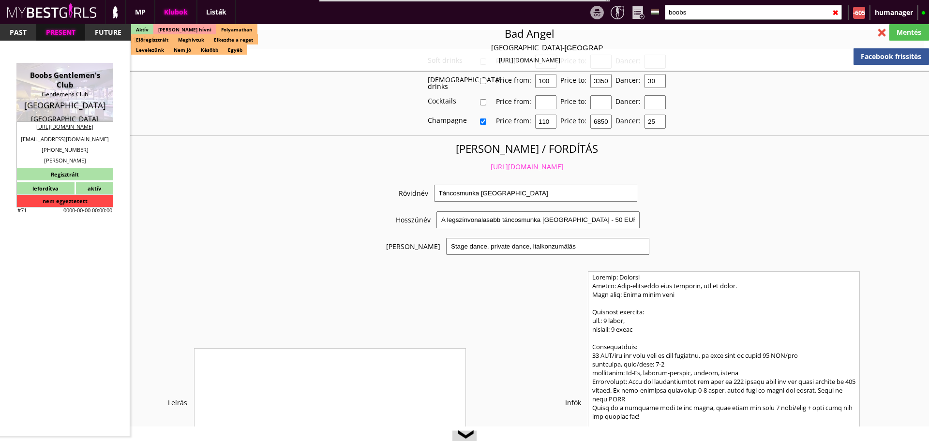
type input "Munich"
checkbox input "false"
type textarea "Domenico válasza a prosti papírokra Hi, these working papers have nothing to do…"
type textarea "Fax: +498959918572 | Szilágyi Szilvi mondta, hogy "eszméletlenül" jól lehet ker…"
type input "15.00"
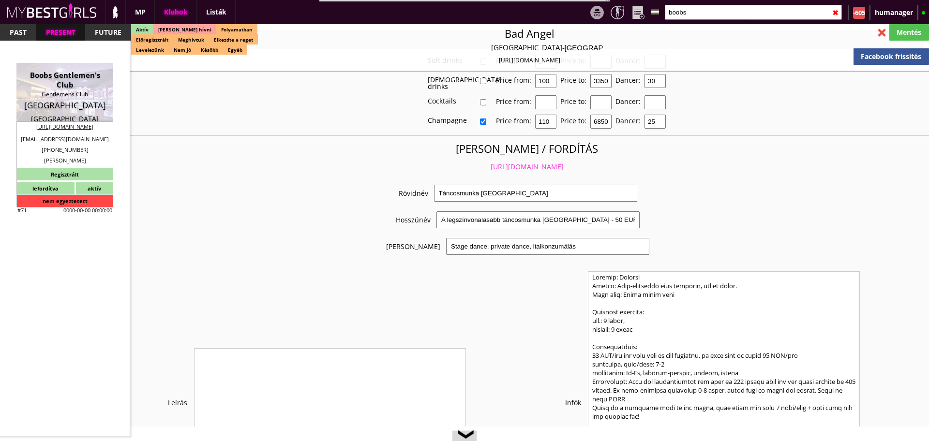
type input "EUR"
type input "Boobs Gentlemen's Club"
type input "Gentlemens Club"
type input "80335"
type input "Dachauer Str. 17"
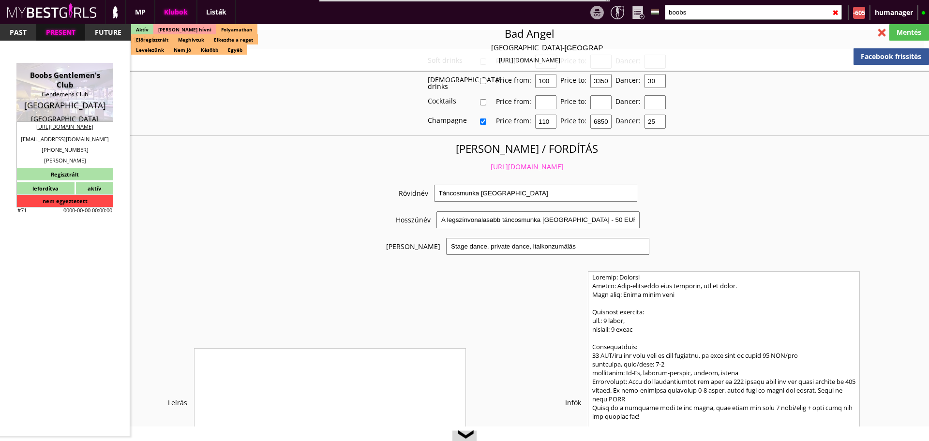
type input "+49"
type input "89 59918495"
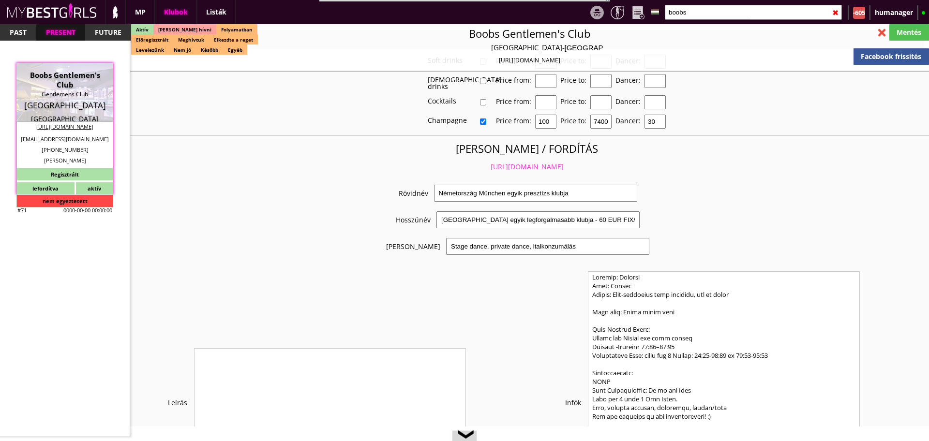
click at [686, 15] on input "boobs" at bounding box center [753, 12] width 177 height 15
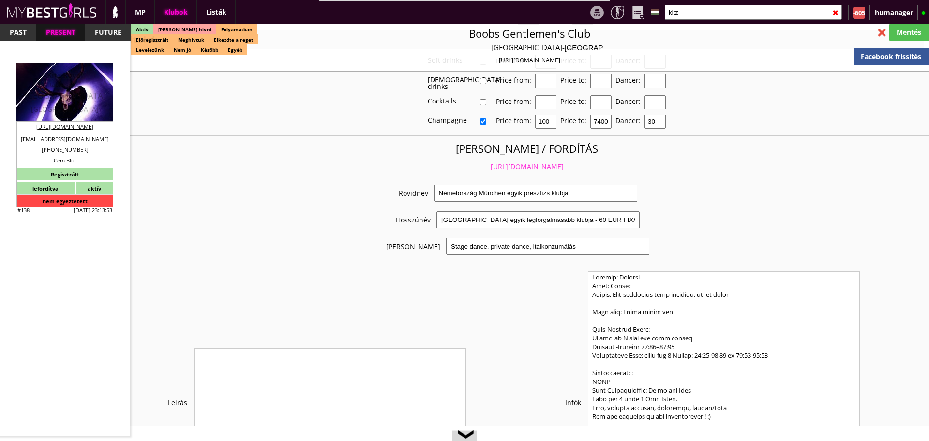
click at [50, 93] on div "Austria" at bounding box center [65, 96] width 82 height 10
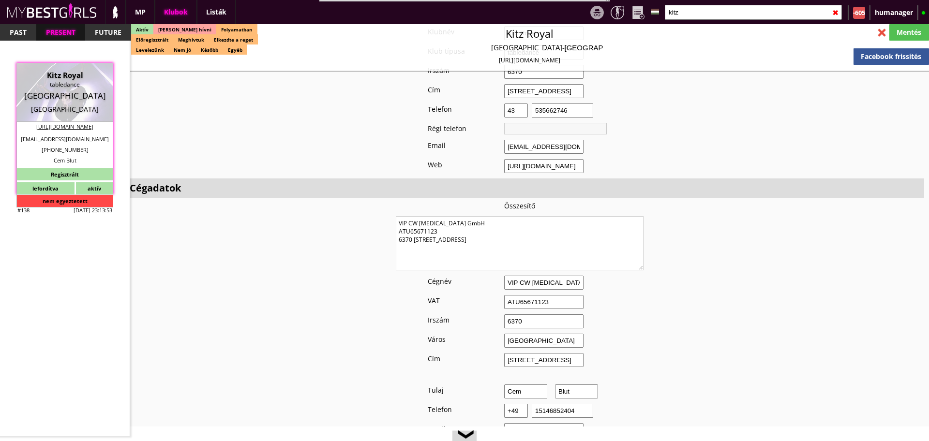
scroll to position [764, 0]
drag, startPoint x: 501, startPoint y: 237, endPoint x: 393, endPoint y: 203, distance: 112.5
click at [682, 9] on input "kitz" at bounding box center [753, 12] width 177 height 15
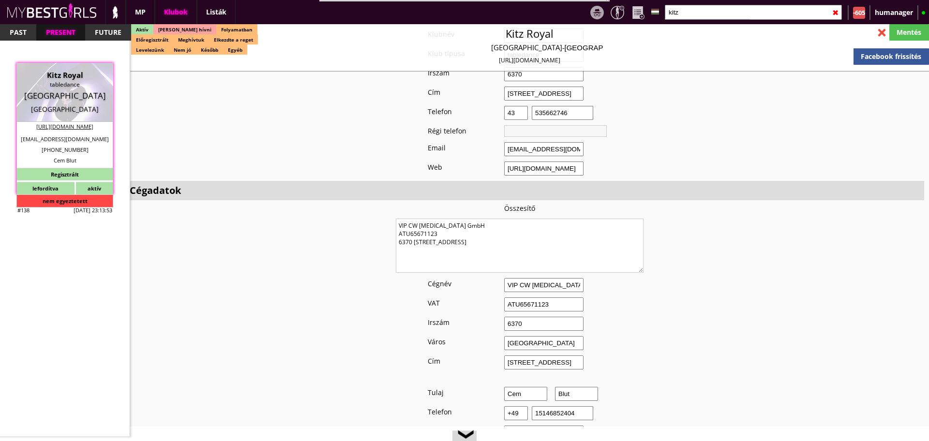
click at [682, 9] on input "kitz" at bounding box center [753, 12] width 177 height 15
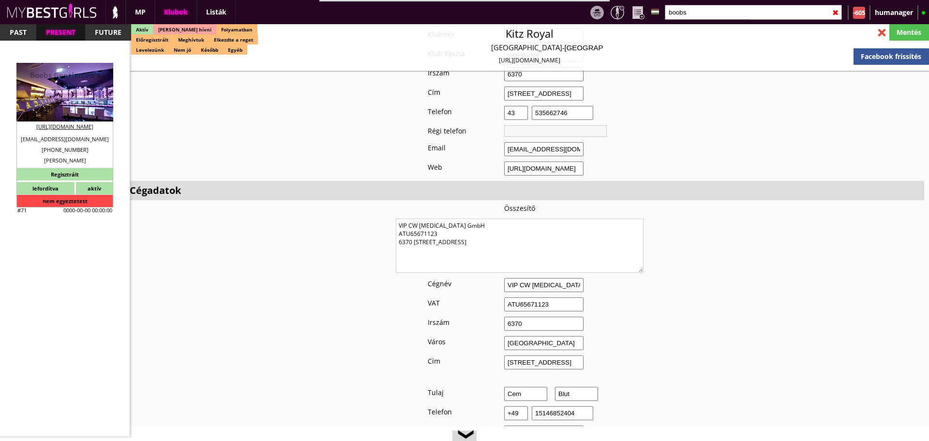
click at [66, 90] on div "Gentlemens Club" at bounding box center [65, 95] width 82 height 10
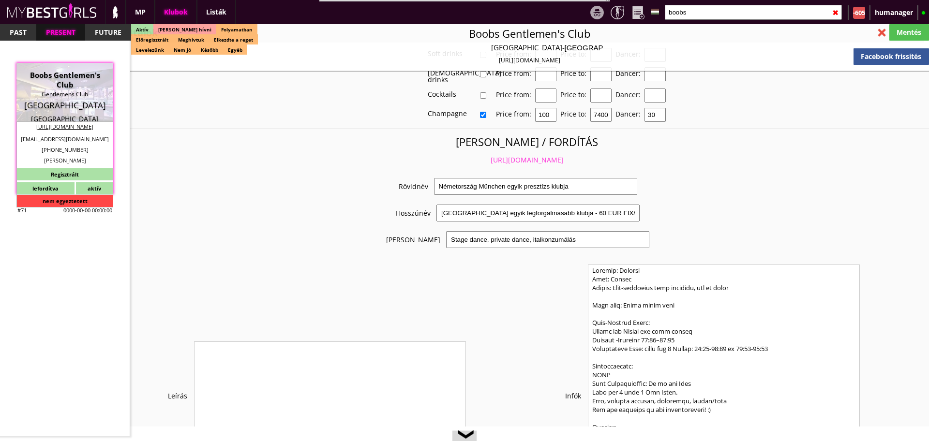
scroll to position [1894, 0]
click at [491, 158] on link "https://mybestgirls.com/nemetorszag-munchen-egyik-presztizs-klubja" at bounding box center [527, 159] width 73 height 9
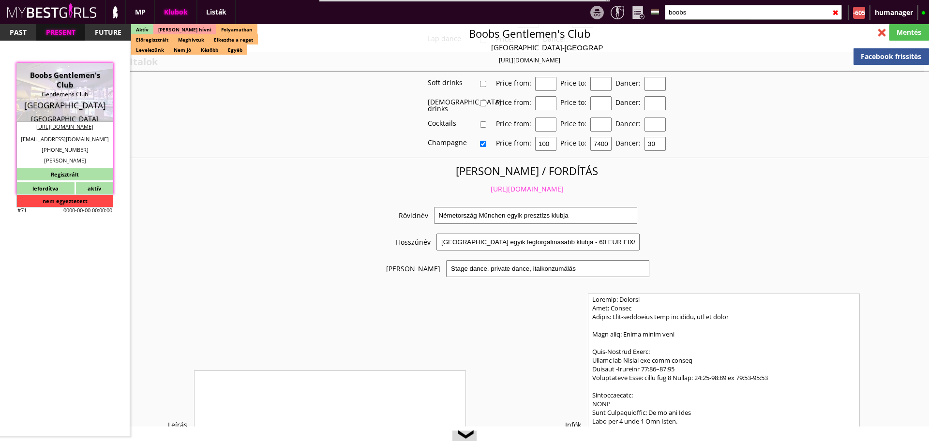
scroll to position [1861, 0]
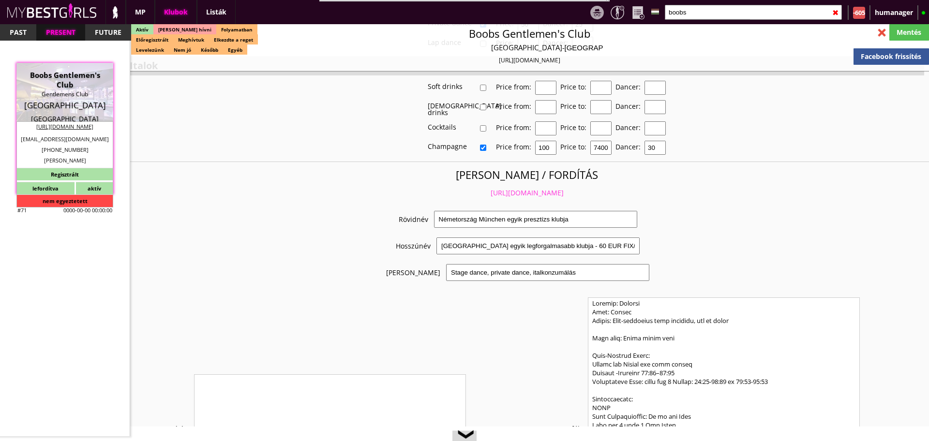
click at [712, 13] on input "boobs" at bounding box center [753, 12] width 177 height 15
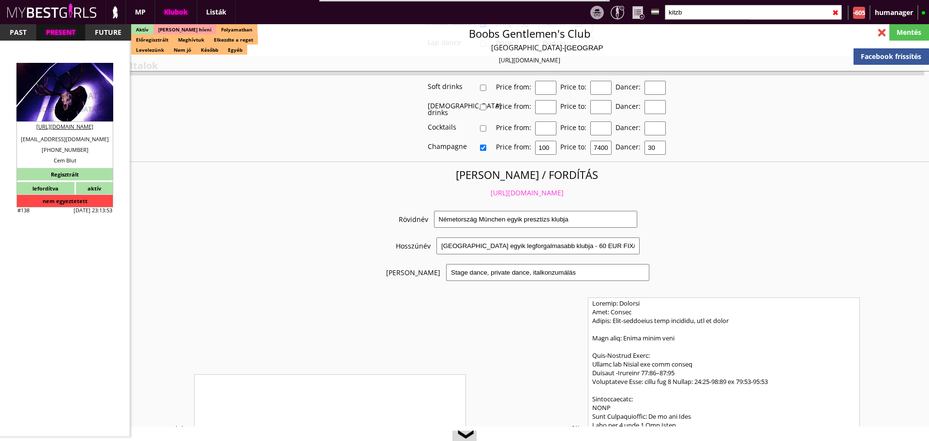
click at [67, 76] on div "Kitz Royal" at bounding box center [65, 75] width 82 height 10
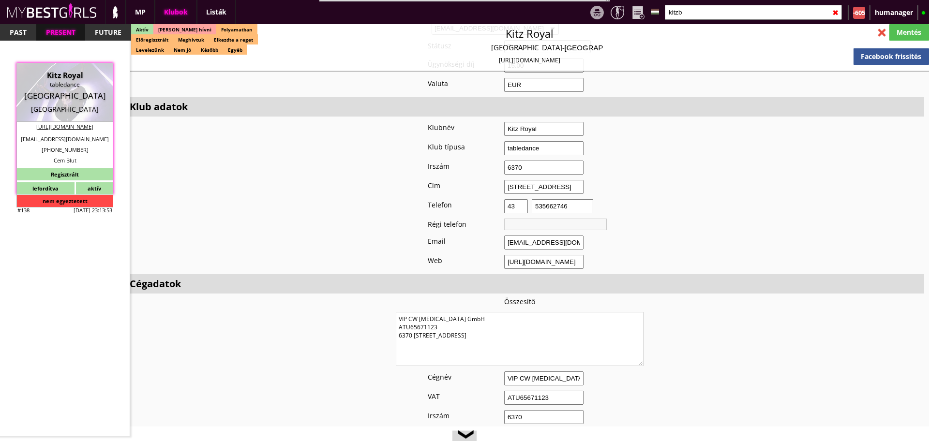
scroll to position [690, 0]
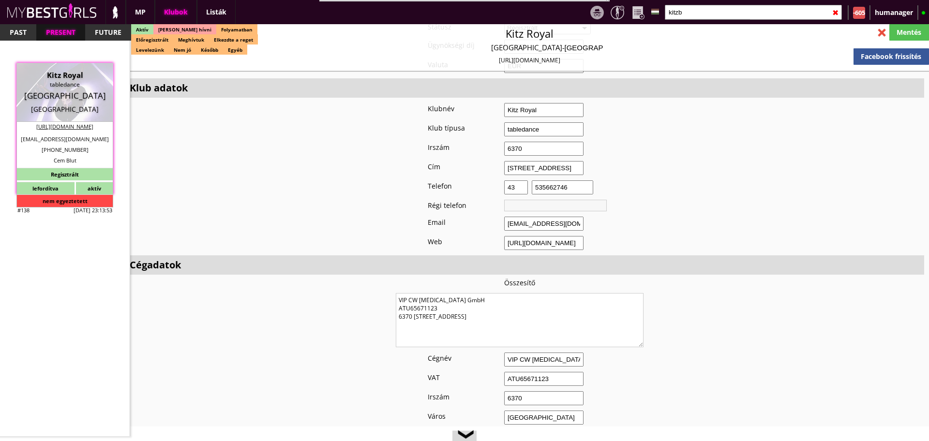
click at [529, 353] on input "VIP CW Gastro GmbH" at bounding box center [543, 360] width 79 height 14
paste input "Pro VIP GmbH"
click at [898, 33] on div "Mentés" at bounding box center [910, 32] width 40 height 16
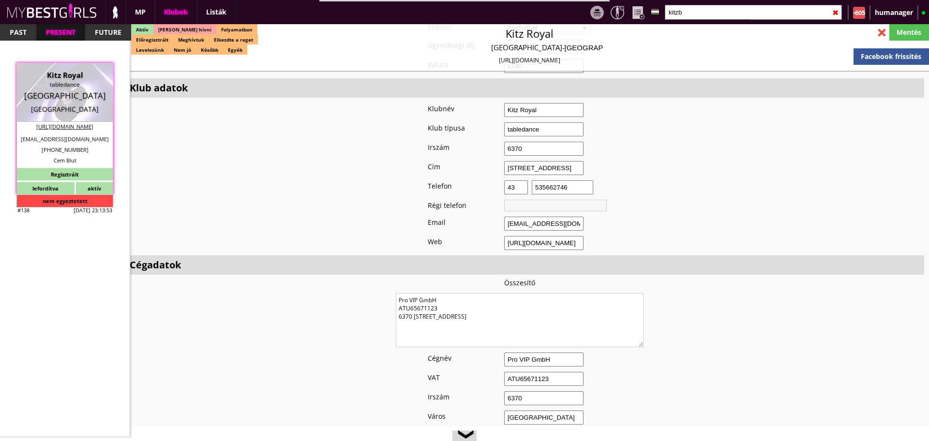
click at [682, 17] on input "kitzb" at bounding box center [753, 12] width 177 height 15
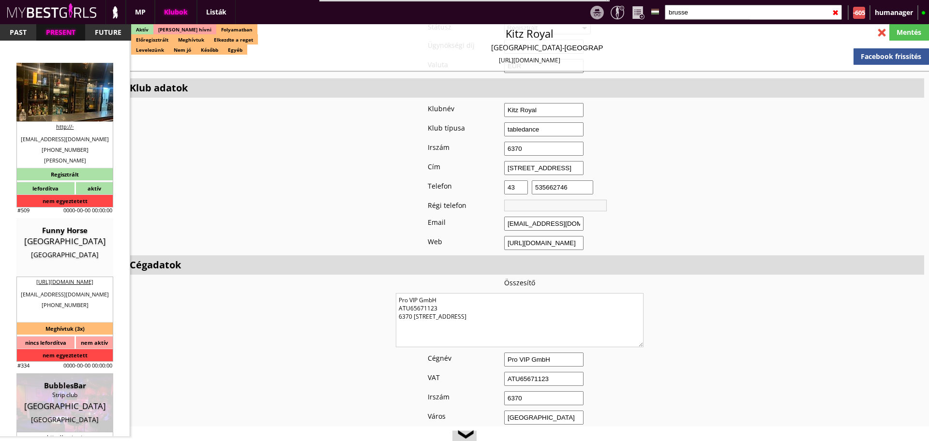
click at [64, 89] on div "Américain table dance" at bounding box center [65, 85] width 82 height 10
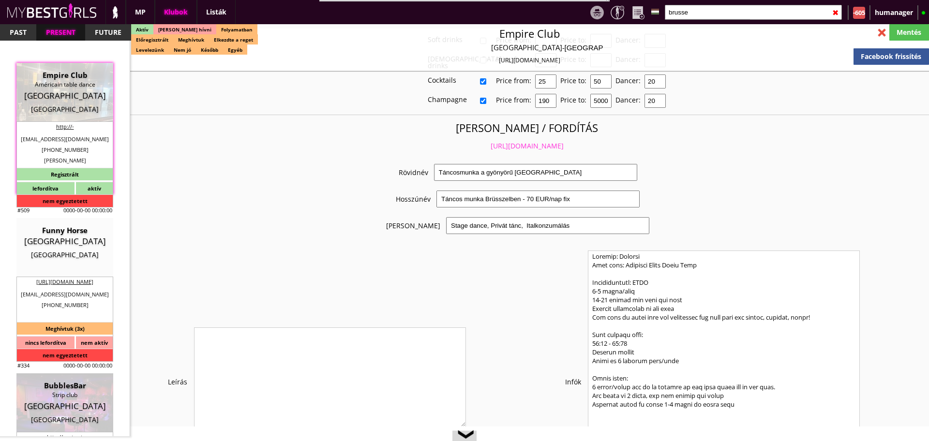
scroll to position [1909, 0]
click at [491, 140] on link "https://mybestgirls.com/tancosmunka-a-gyonyoru-belgiumban" at bounding box center [527, 144] width 73 height 9
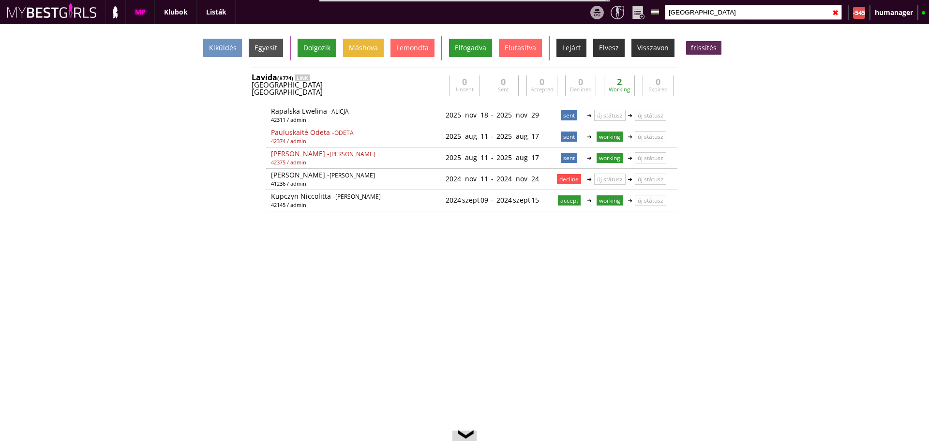
scroll to position [0, 4077]
click at [701, 17] on input "kassel" at bounding box center [753, 12] width 177 height 15
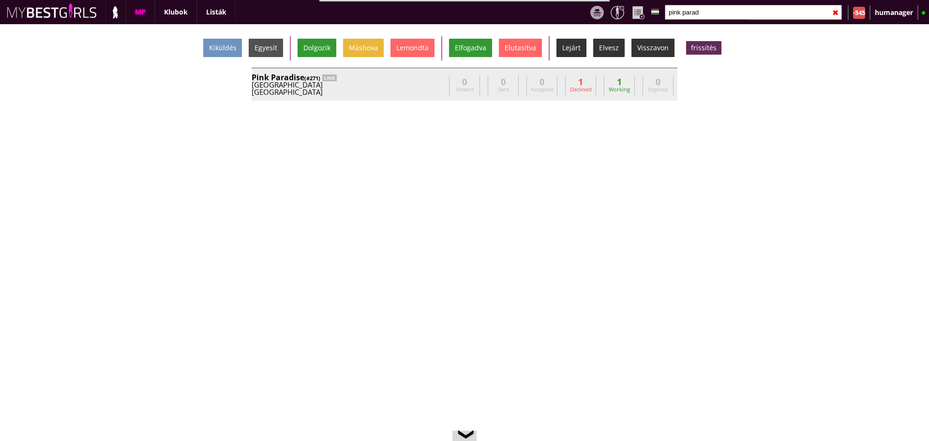
type input "pink parad"
click at [398, 74] on div "Pink Paradise (#271) LINK" at bounding box center [349, 78] width 194 height 8
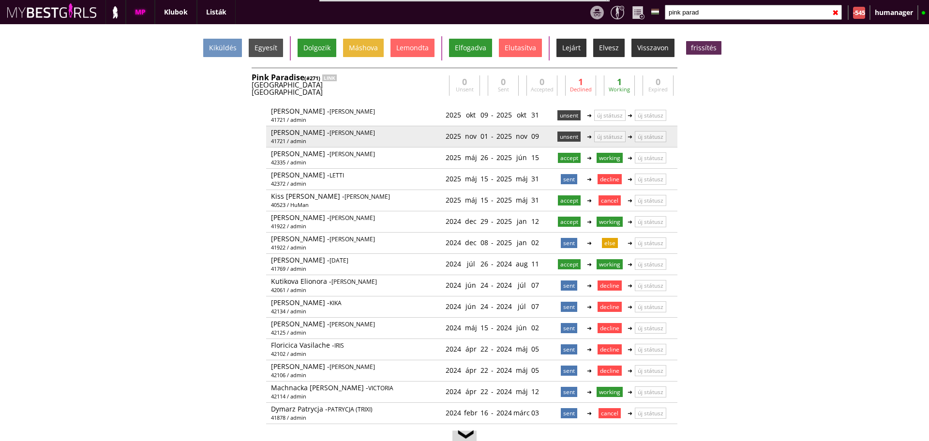
click at [559, 135] on p "unsent" at bounding box center [569, 137] width 23 height 10
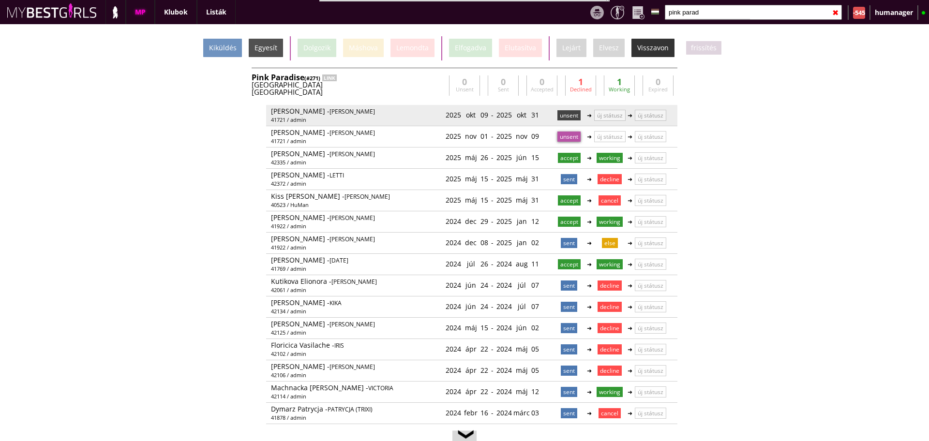
click at [563, 117] on p "unsent" at bounding box center [569, 115] width 23 height 10
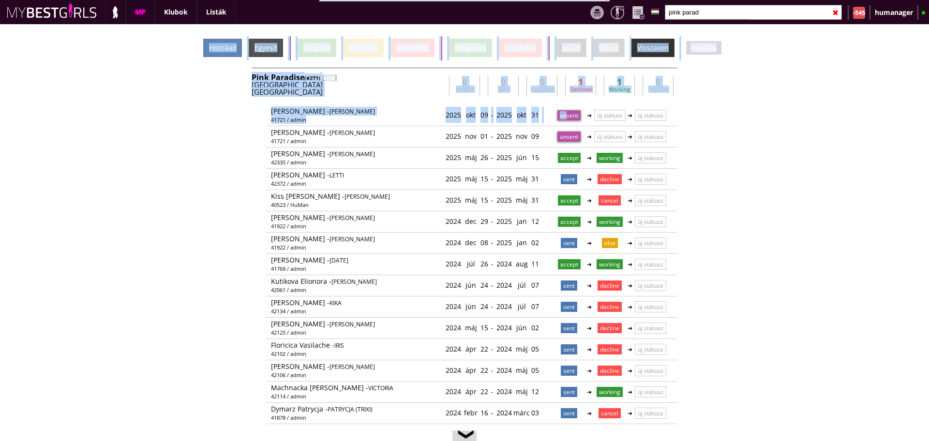
click at [235, 49] on div "Hozzáad" at bounding box center [222, 48] width 39 height 18
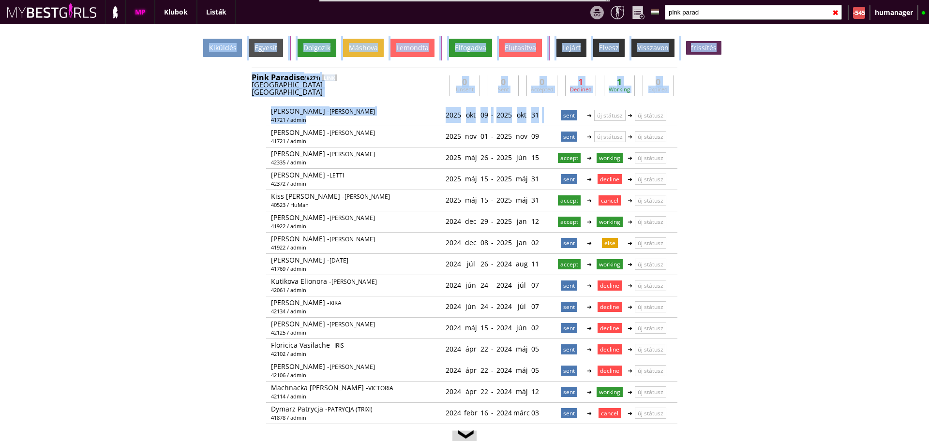
click at [202, 189] on div "Kiküldés Egyesít Dolgozik Máshova Lemondta Elfogadva Elutasítva Lejárt Elvesz V…" at bounding box center [464, 232] width 929 height 417
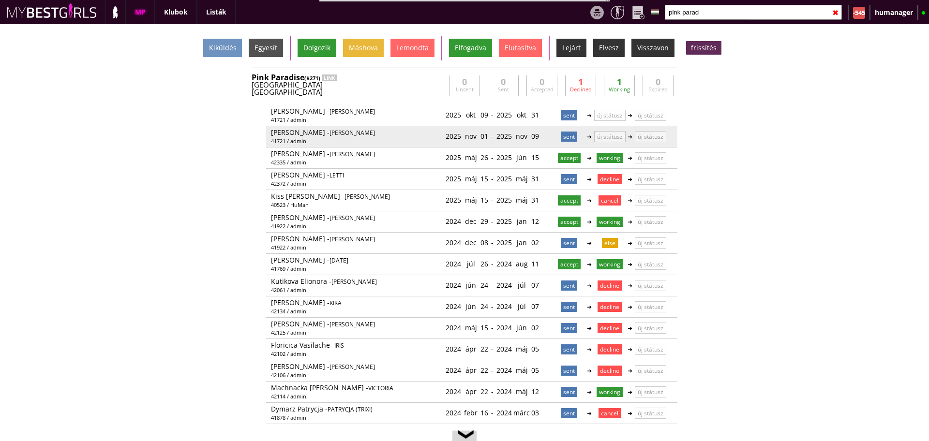
click at [565, 136] on p "sent" at bounding box center [569, 137] width 16 height 10
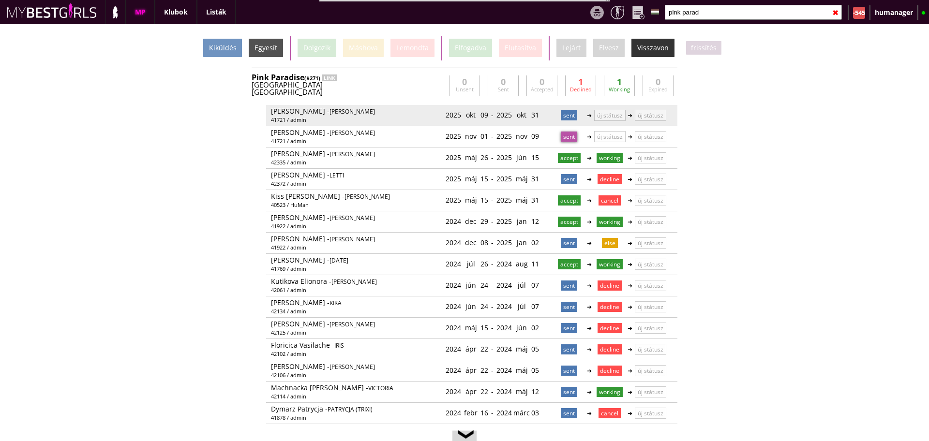
click at [566, 116] on p "sent" at bounding box center [569, 115] width 16 height 10
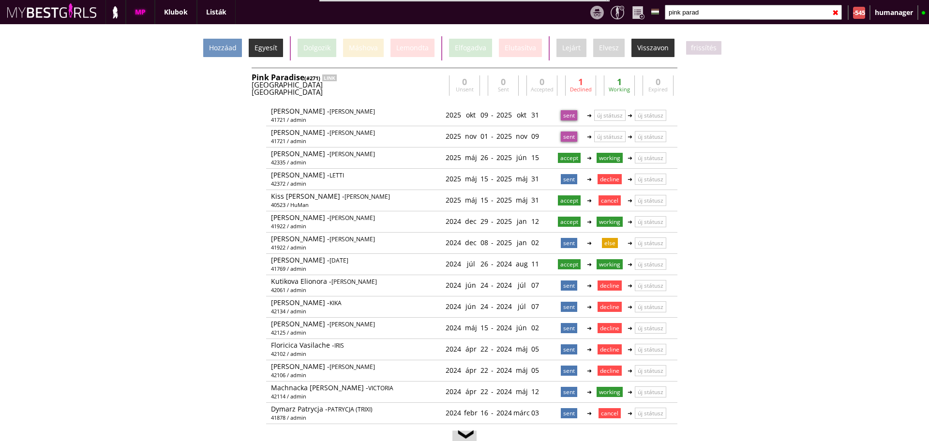
click at [269, 55] on div "Egyesít" at bounding box center [266, 48] width 34 height 18
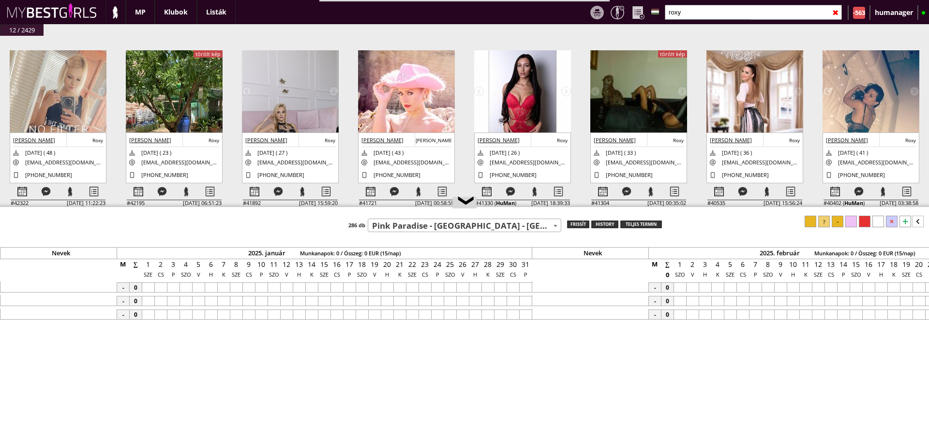
select select "271"
click at [712, 5] on input "roxy" at bounding box center [753, 12] width 177 height 15
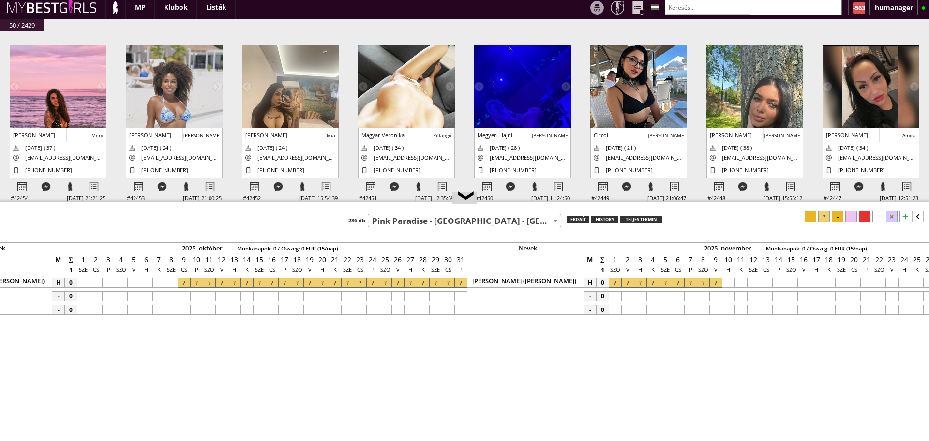
click at [672, 2] on input "text" at bounding box center [753, 7] width 177 height 15
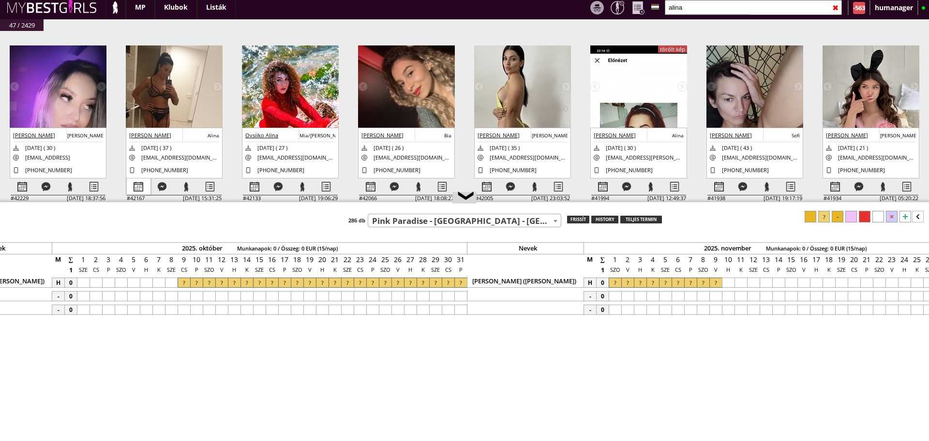
type input "alina"
click at [141, 180] on div at bounding box center [139, 187] width 24 height 17
select select "0"
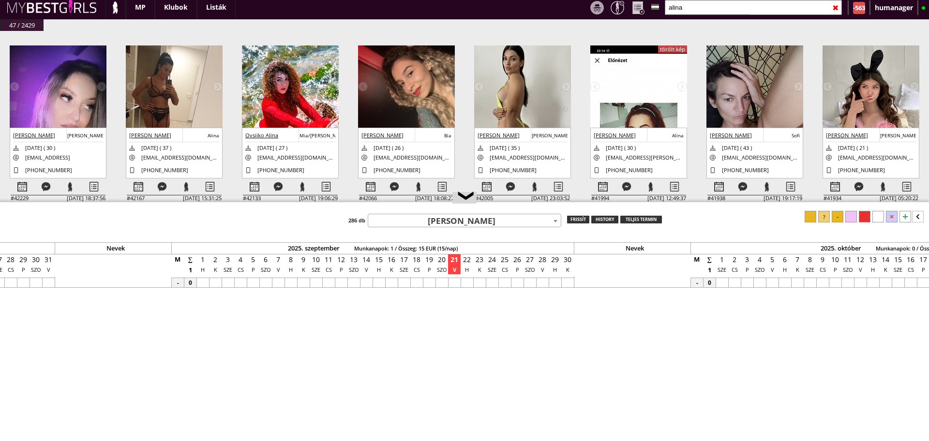
scroll to position [0, 4128]
click at [722, 10] on input "alina" at bounding box center [753, 7] width 177 height 15
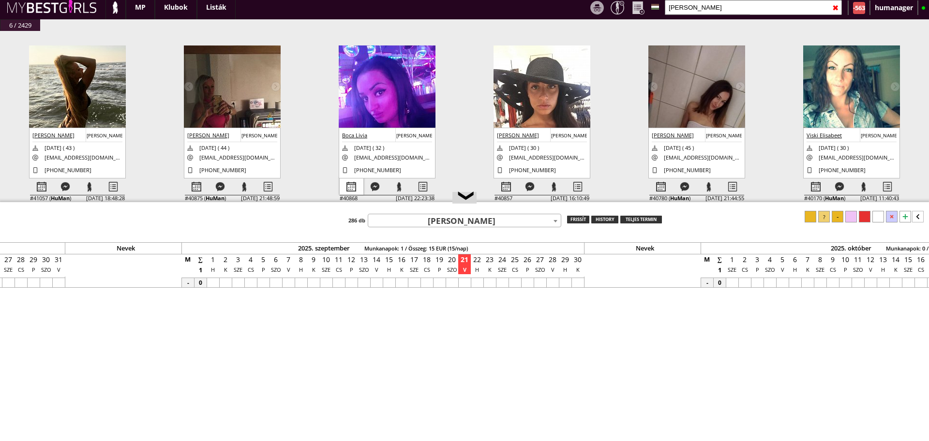
type input "elisa"
click at [356, 192] on div at bounding box center [352, 187] width 24 height 17
click at [425, 184] on div at bounding box center [423, 187] width 24 height 17
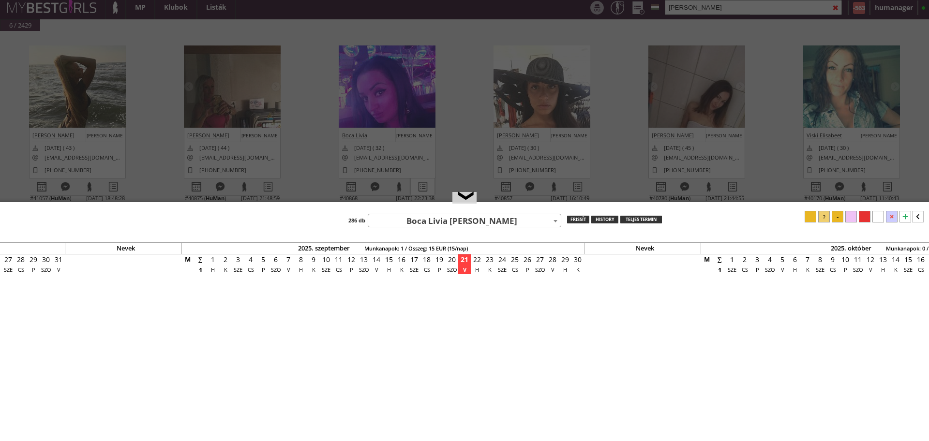
select select "haladó"
select select "aktív"
select select "2"
select select "1"
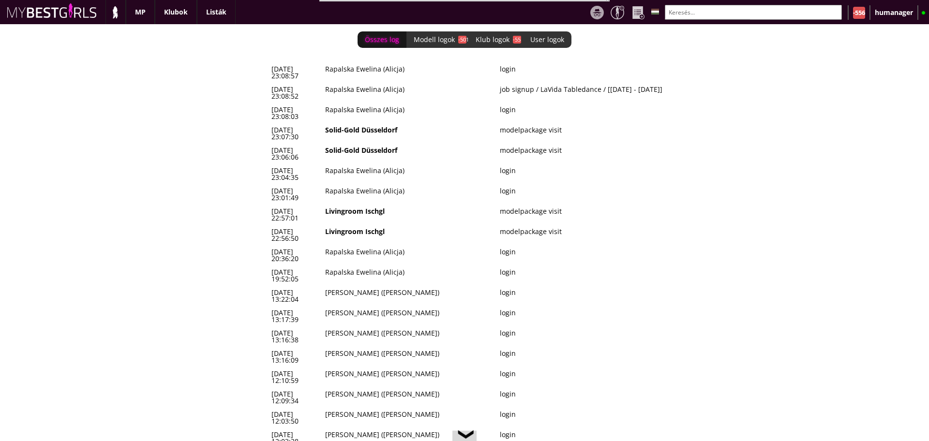
scroll to position [0, 4140]
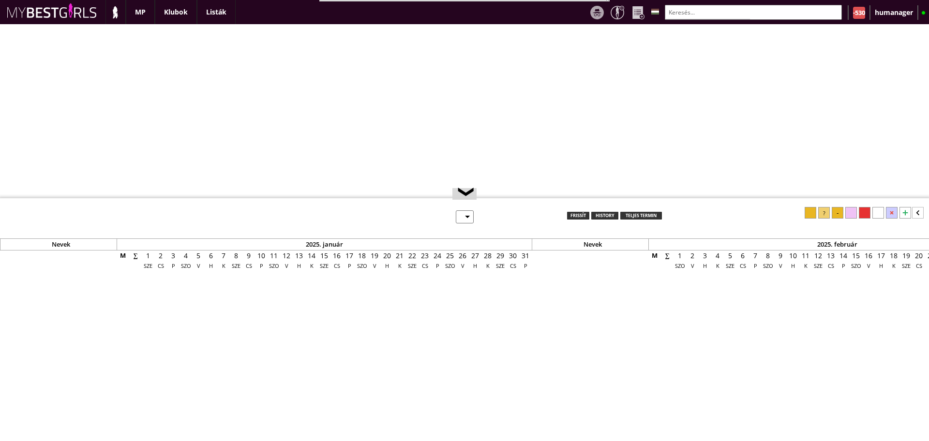
select select "0"
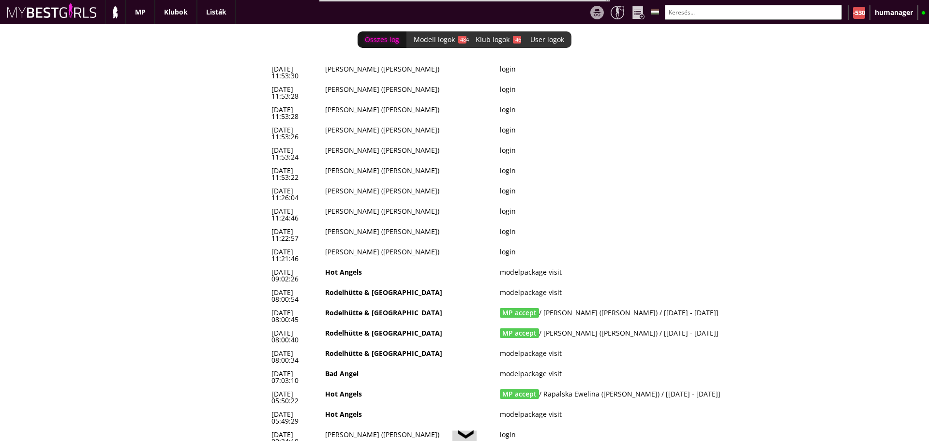
scroll to position [18, 0]
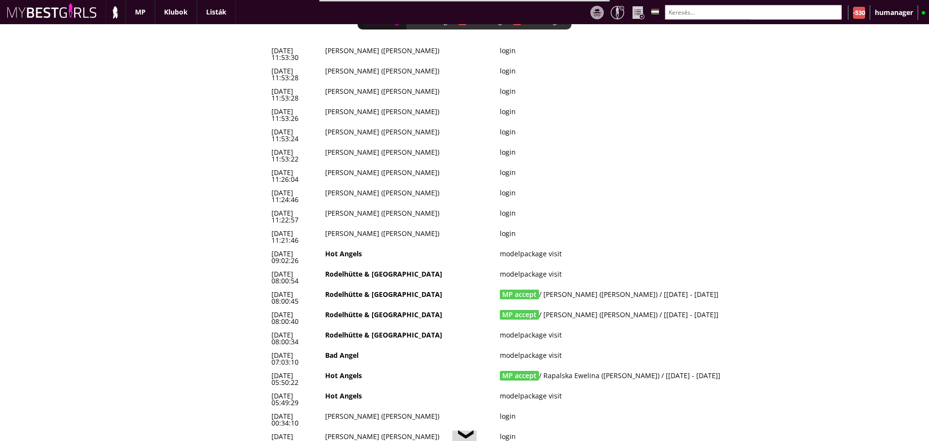
drag, startPoint x: 272, startPoint y: 214, endPoint x: 717, endPoint y: 214, distance: 445.3
click at [717, 288] on tr "[DATE] 08:00:45 [GEOGRAPHIC_DATA] & [GEOGRAPHIC_DATA] MP accept / [PERSON_NAME]…" at bounding box center [529, 298] width 523 height 20
copy tr "[DATE] 08:00:45 Rodelhütte & Hasenhütte MP accept / [PERSON_NAME] ([PERSON_NAME…"
drag, startPoint x: 731, startPoint y: 227, endPoint x: 269, endPoint y: 227, distance: 462.2
click at [269, 308] on tr "[DATE] 08:00:40 Rodelhütte & [GEOGRAPHIC_DATA] MP accept / [PERSON_NAME] ([PERS…" at bounding box center [529, 318] width 523 height 20
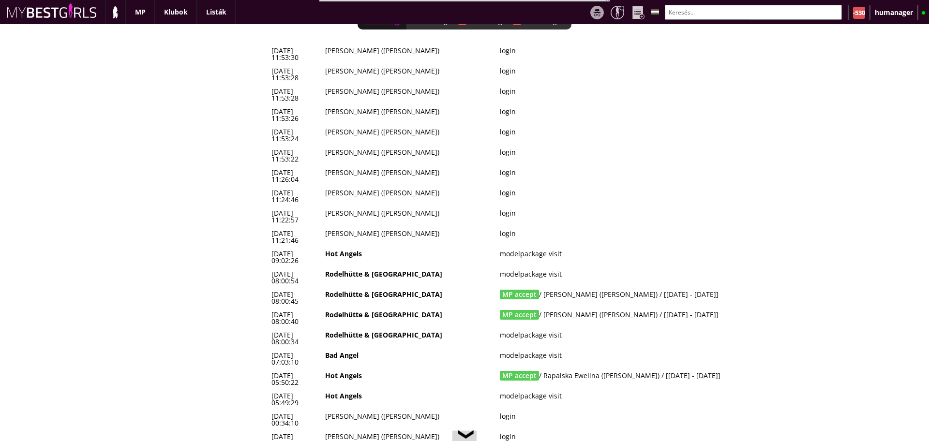
copy tr "[DATE] 08:00:40 Rodelhütte & Hasenhütte MP accept / Laszlóczki Brigitta ([PERSO…"
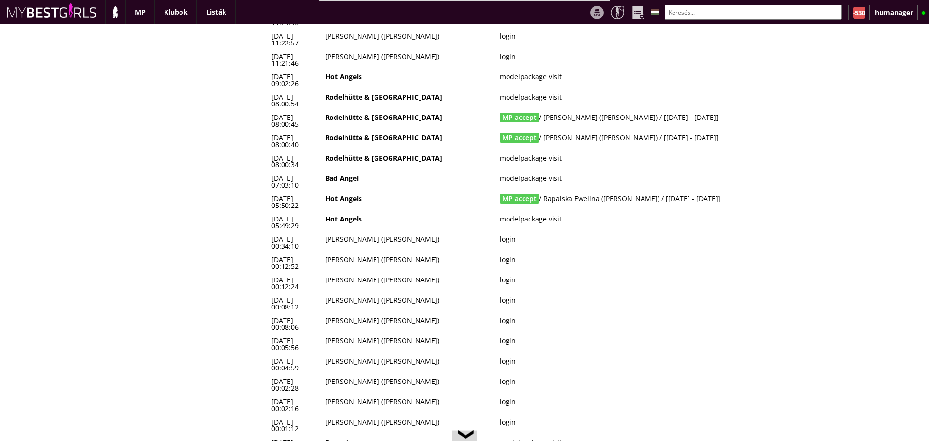
scroll to position [144, 0]
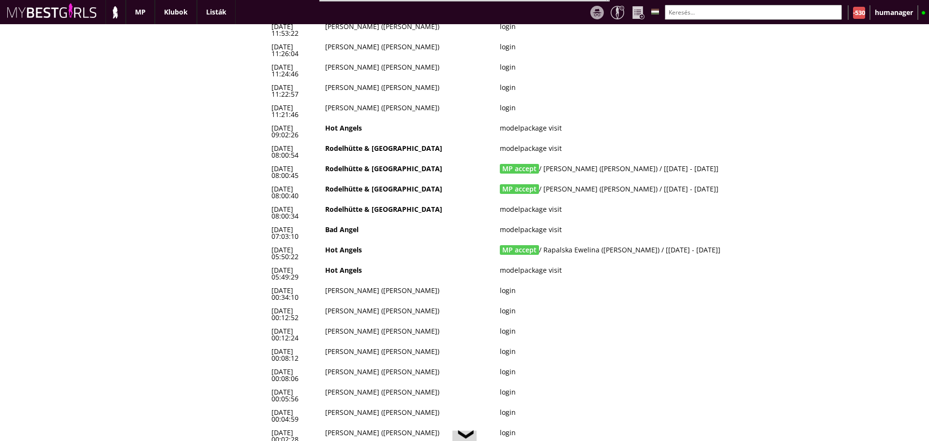
drag, startPoint x: 712, startPoint y: 143, endPoint x: 275, endPoint y: 145, distance: 436.6
click at [275, 243] on tr "[DATE] 05:50:22 Hot Angels MP accept / Rapalska Ewelina ([PERSON_NAME]) / [[DAT…" at bounding box center [529, 253] width 523 height 20
click at [269, 243] on td "[DATE] 05:50:22" at bounding box center [295, 253] width 54 height 20
drag, startPoint x: 269, startPoint y: 142, endPoint x: 720, endPoint y: 145, distance: 450.6
click at [720, 243] on tr "[DATE] 05:50:22 Hot Angels MP accept / Rapalska Ewelina ([PERSON_NAME]) / [[DAT…" at bounding box center [529, 253] width 523 height 20
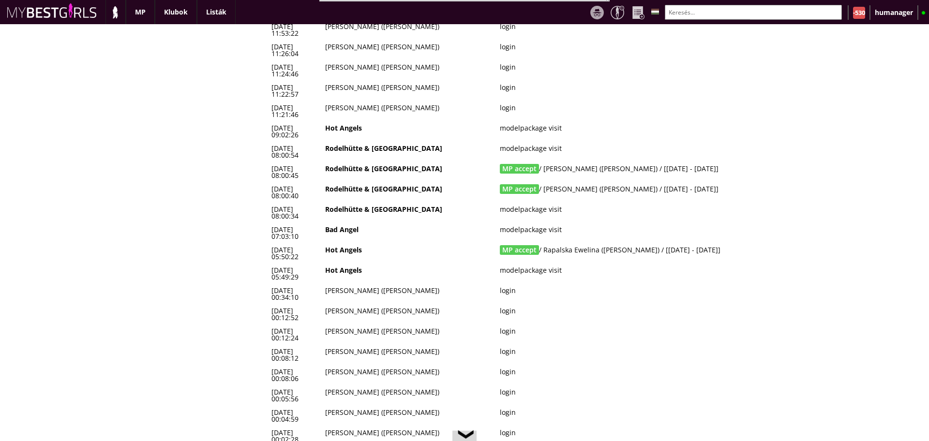
copy tr "[DATE] 05:50:22 Hot Angels MP accept / Rapalska Ewelina ([PERSON_NAME]) / [[DAT…"
click at [234, 138] on div "Összes log Modell logok -484 Klub logok -46 User logok 0 [DATE] 11:53:30 [PERSO…" at bounding box center [464, 232] width 929 height 417
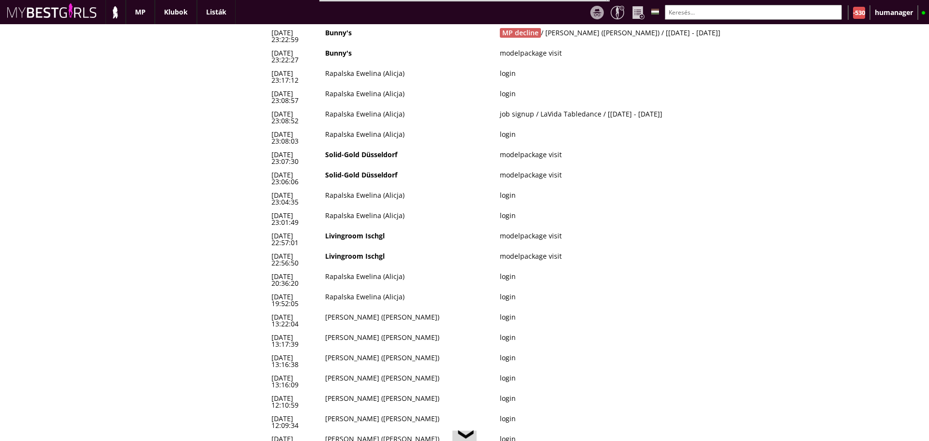
scroll to position [0, 0]
